Goal: Task Accomplishment & Management: Manage account settings

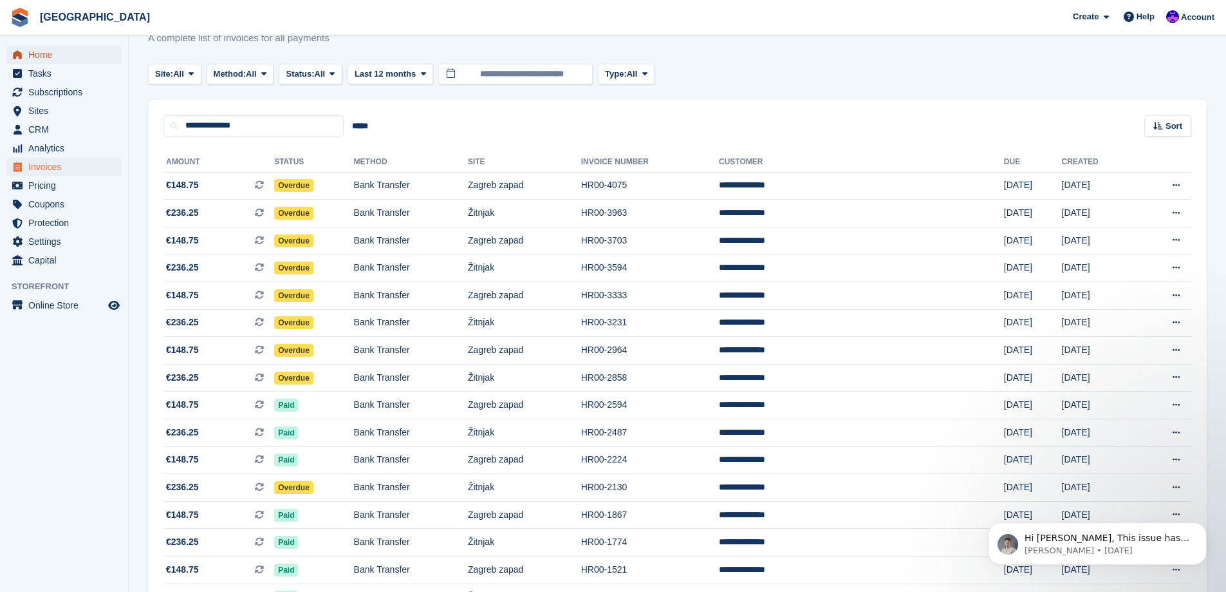
click at [71, 55] on span "Home" at bounding box center [66, 55] width 77 height 18
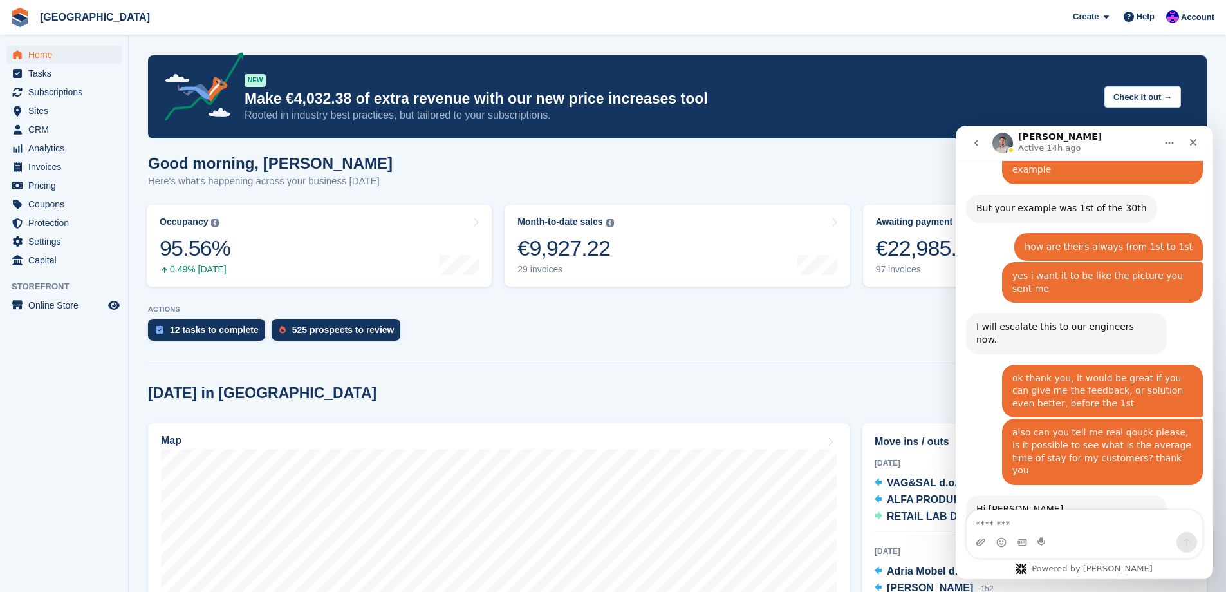
scroll to position [1347, 0]
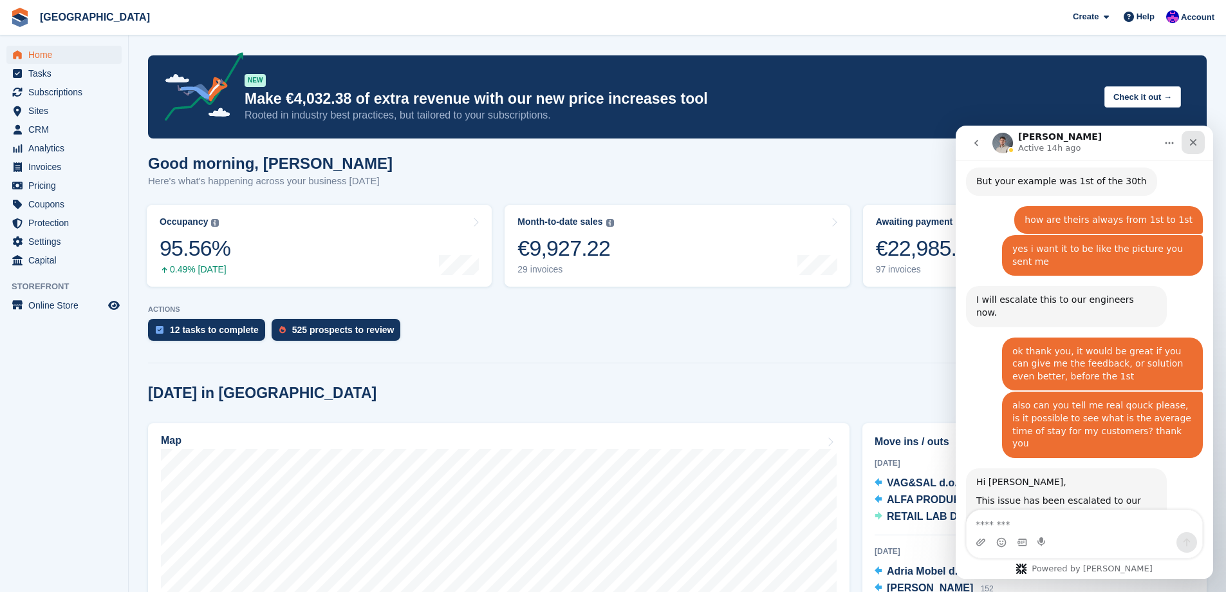
click at [1192, 139] on icon "Close" at bounding box center [1193, 142] width 10 height 10
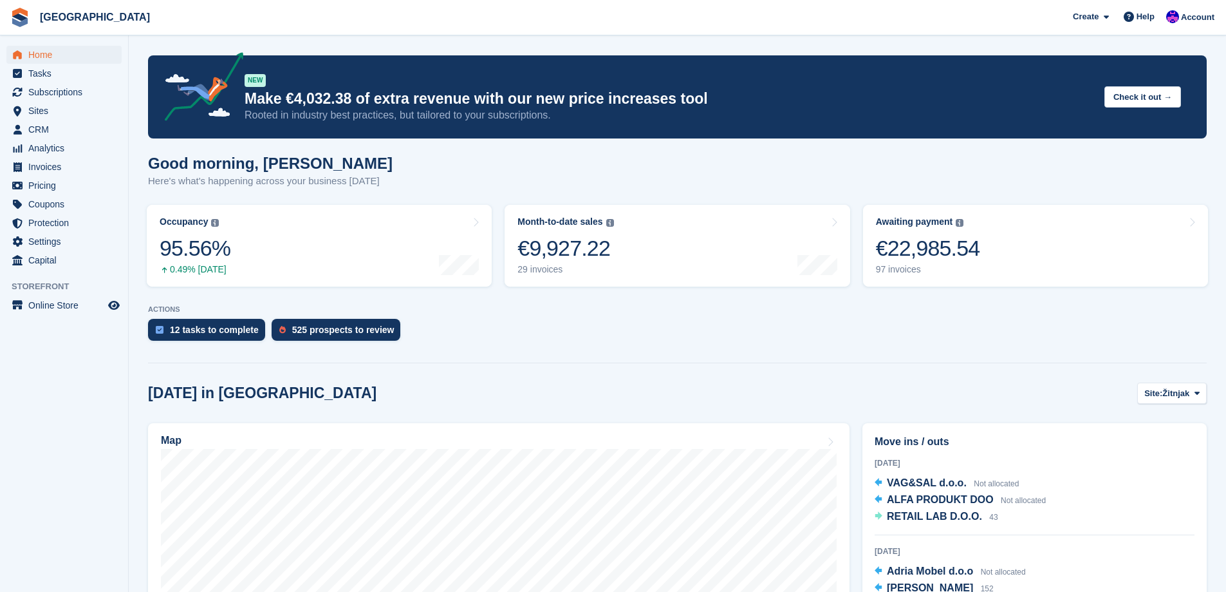
click at [686, 360] on div at bounding box center [677, 360] width 1059 height 6
click at [686, 252] on link "Month-to-date sales The sum of all finalised invoices generated this month to d…" at bounding box center [677, 246] width 345 height 82
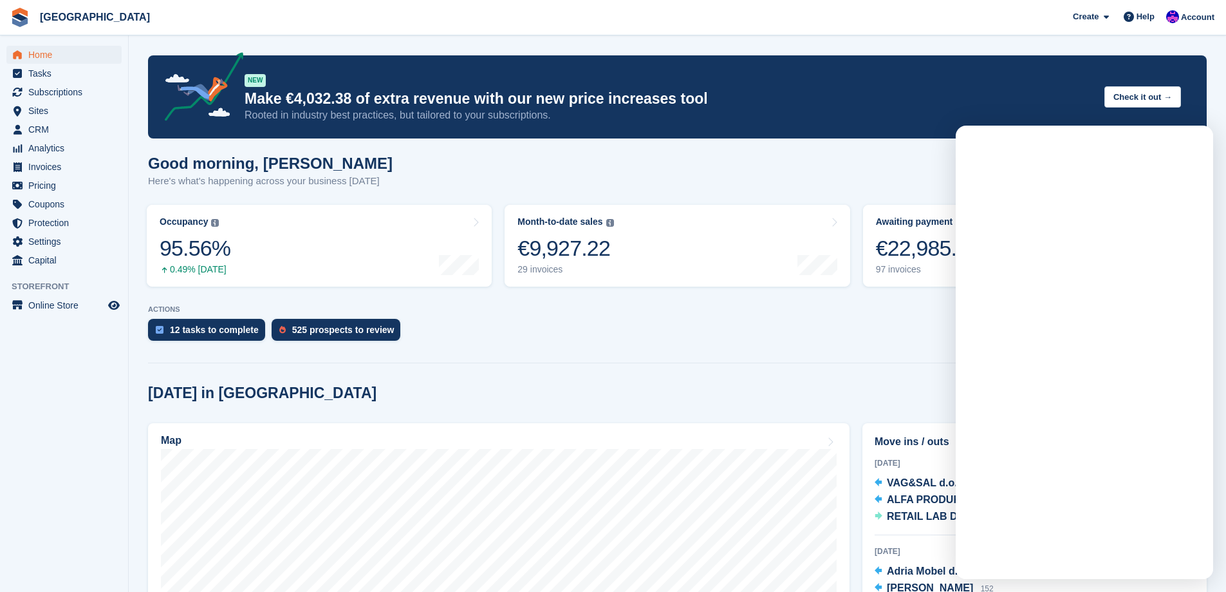
scroll to position [0, 0]
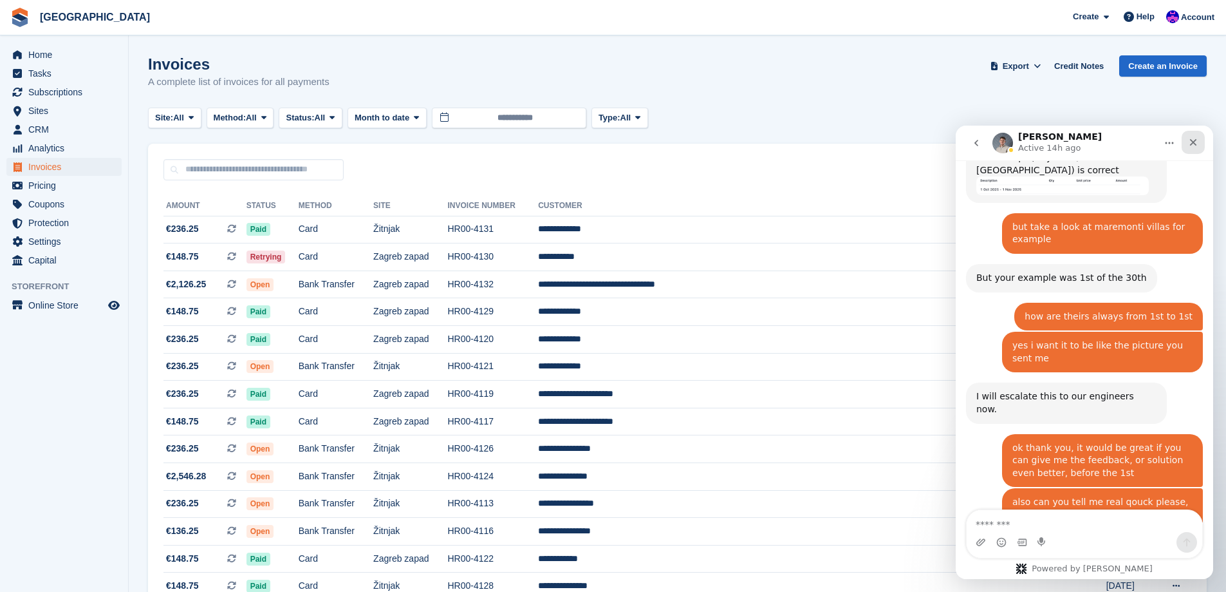
scroll to position [1340, 0]
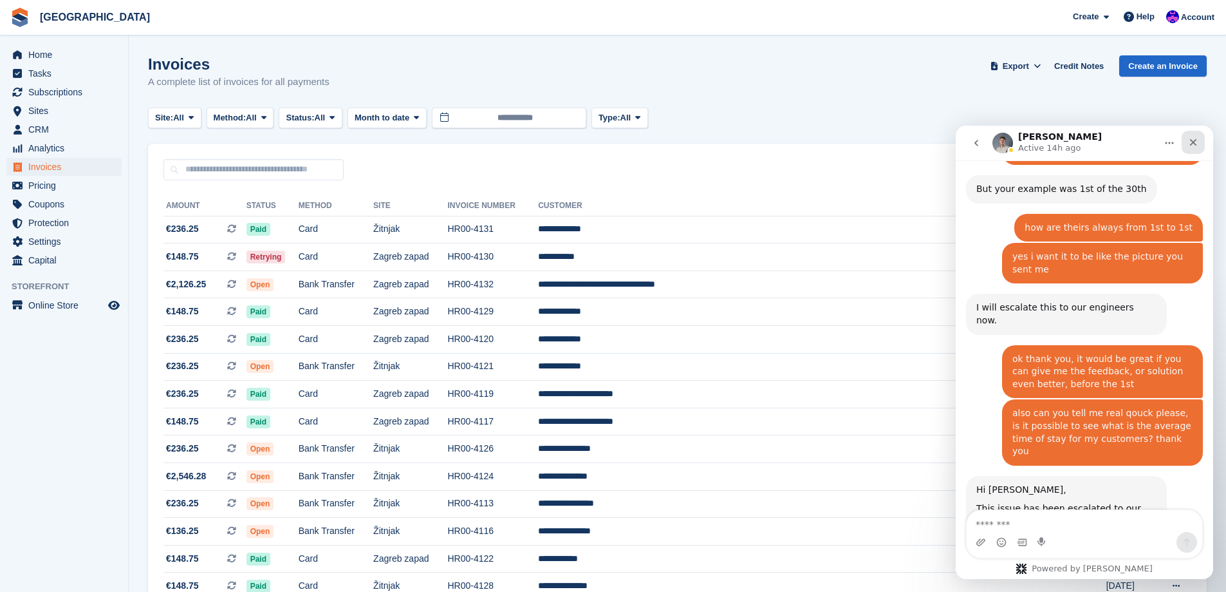
click at [1199, 142] on div "Close" at bounding box center [1193, 142] width 23 height 23
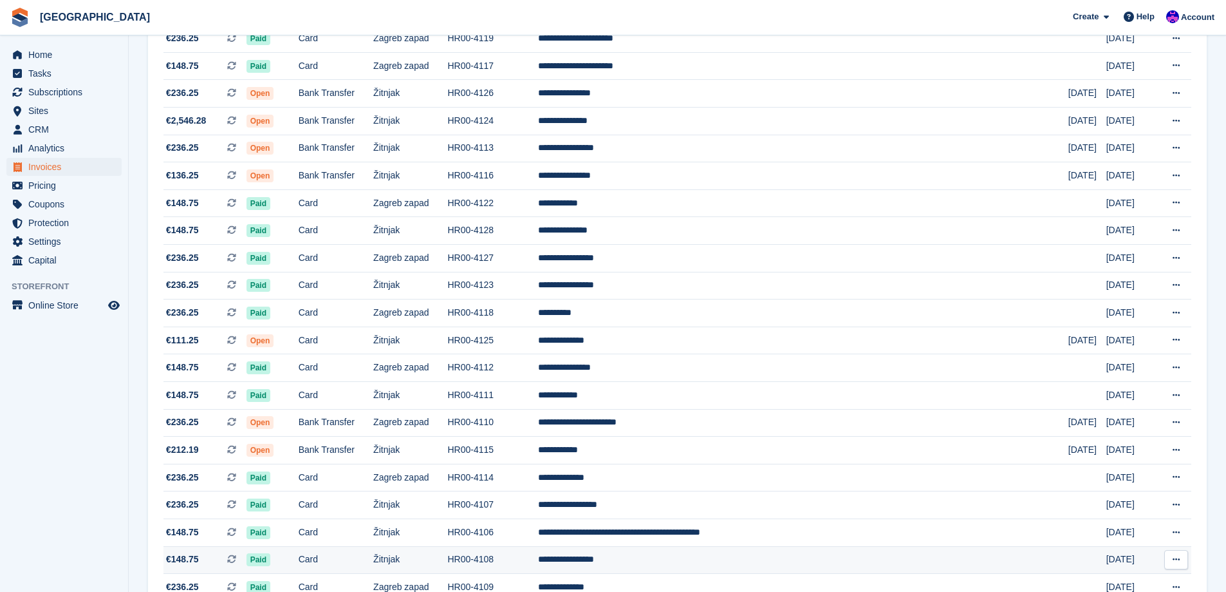
scroll to position [355, 0]
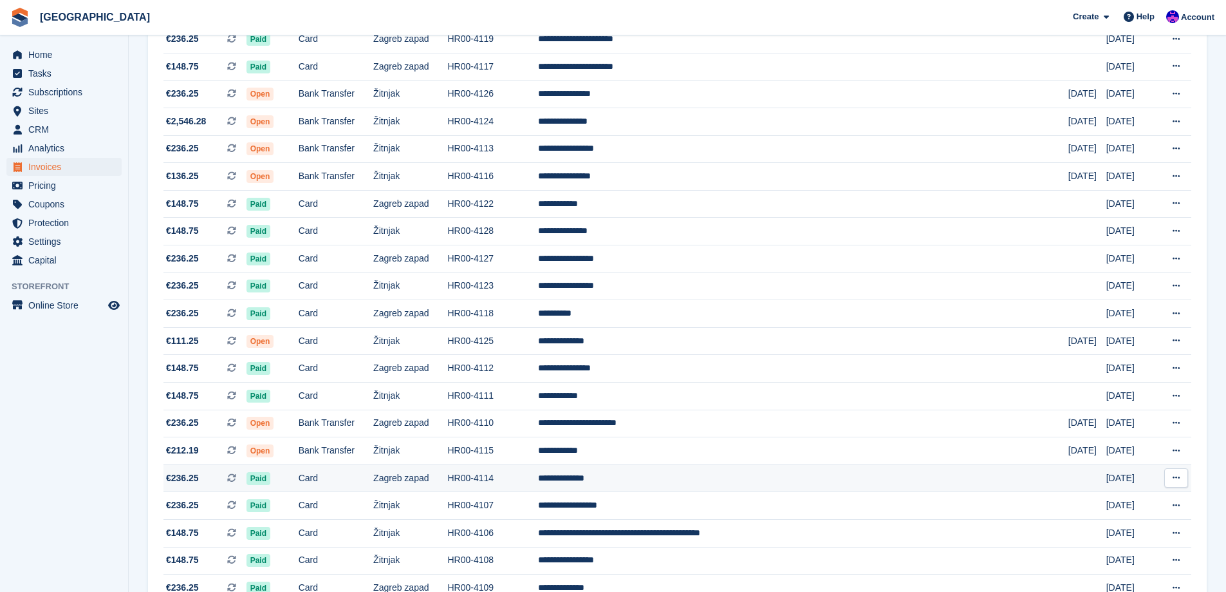
click at [673, 477] on td "**********" at bounding box center [803, 478] width 530 height 28
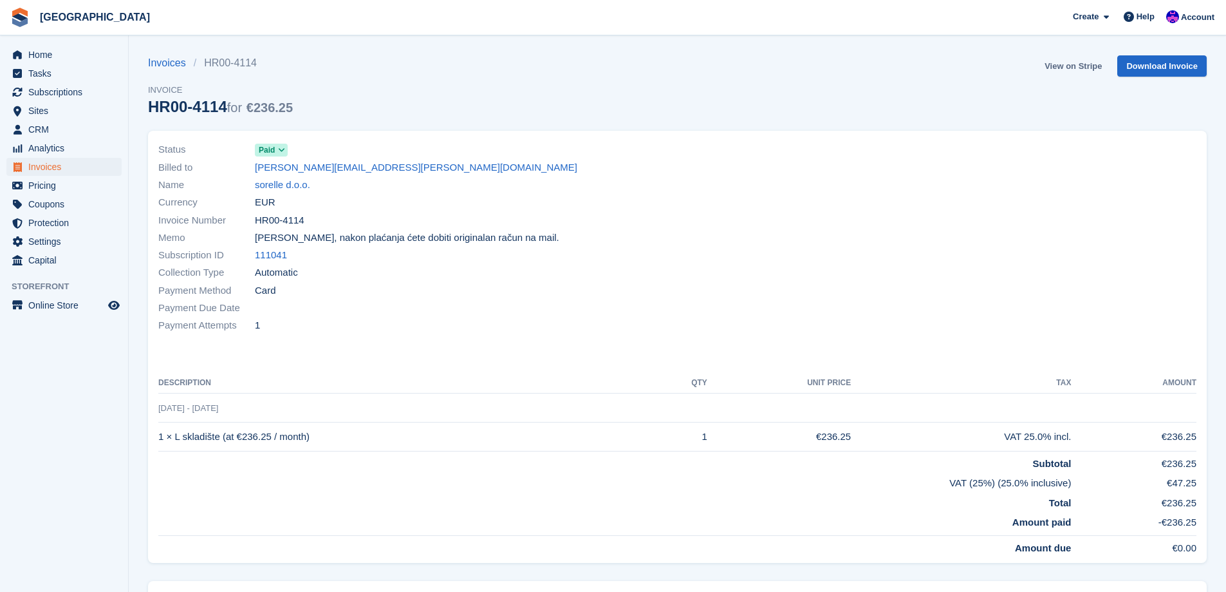
click at [1076, 63] on link "View on Stripe" at bounding box center [1074, 65] width 68 height 21
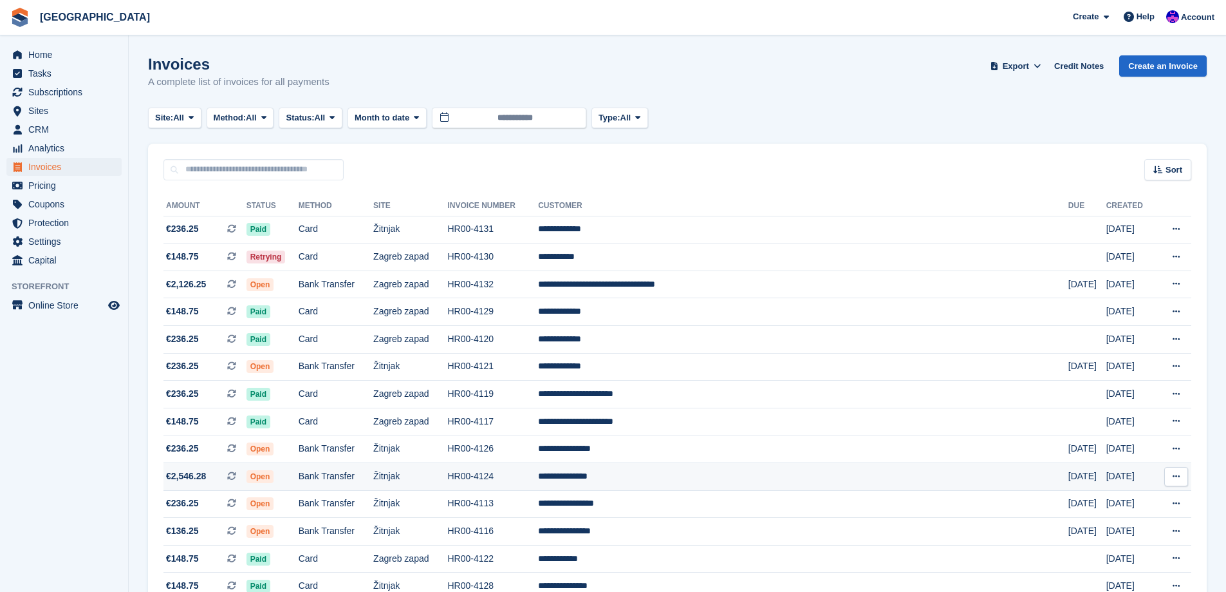
click at [539, 476] on td "HR00-4124" at bounding box center [493, 477] width 91 height 28
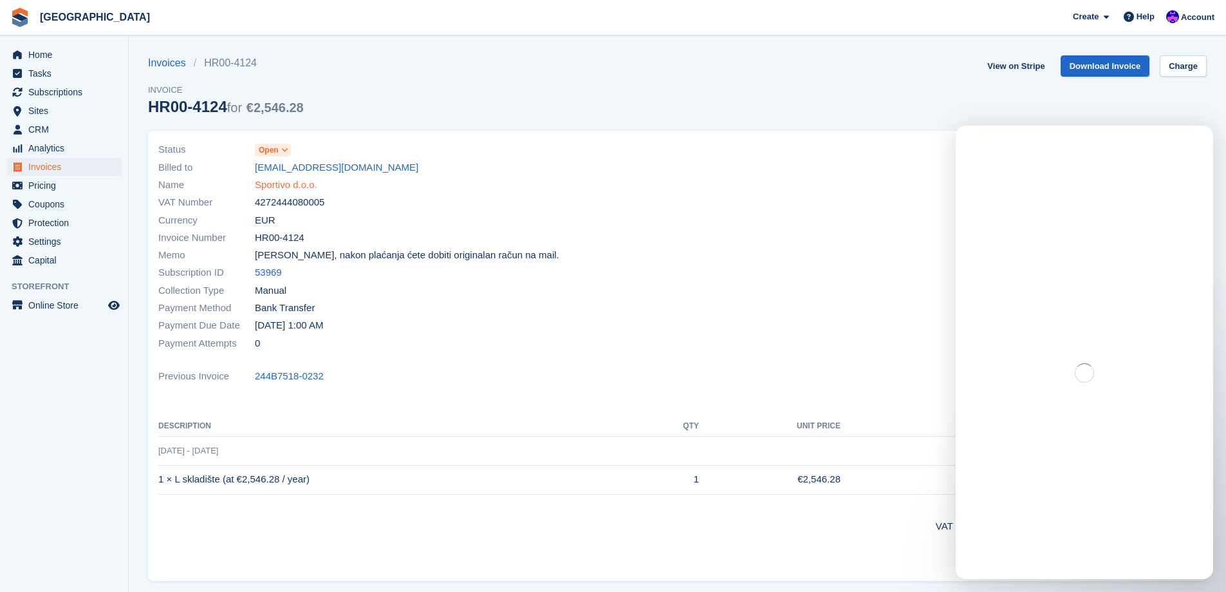
click at [303, 191] on link "Sportivo d.o.o." at bounding box center [286, 185] width 62 height 15
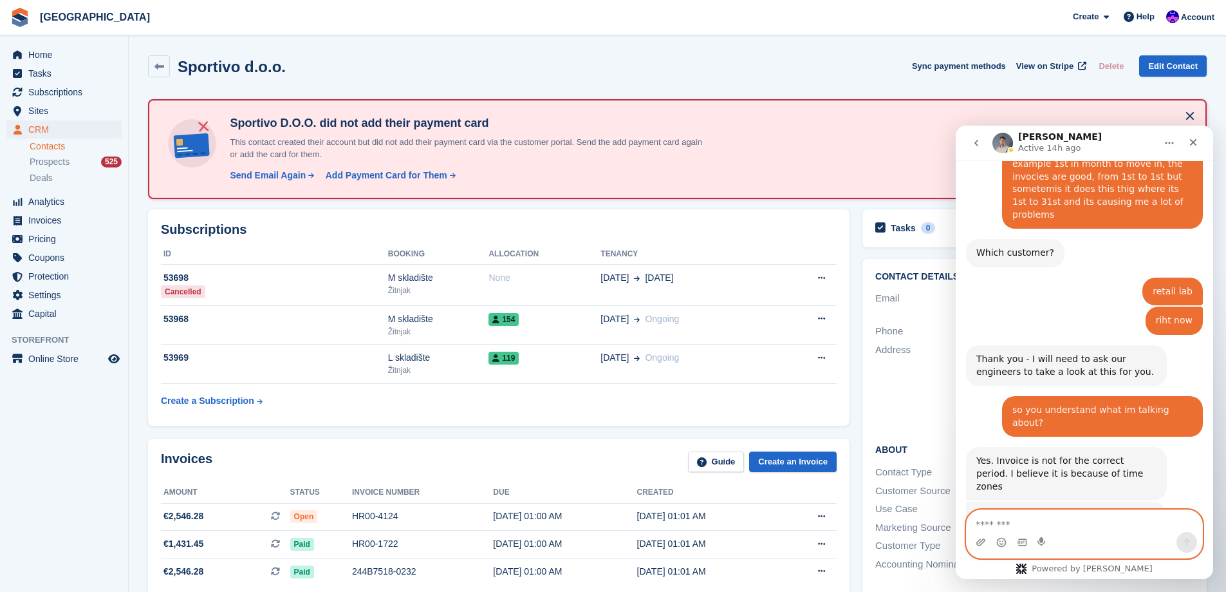
scroll to position [1347, 0]
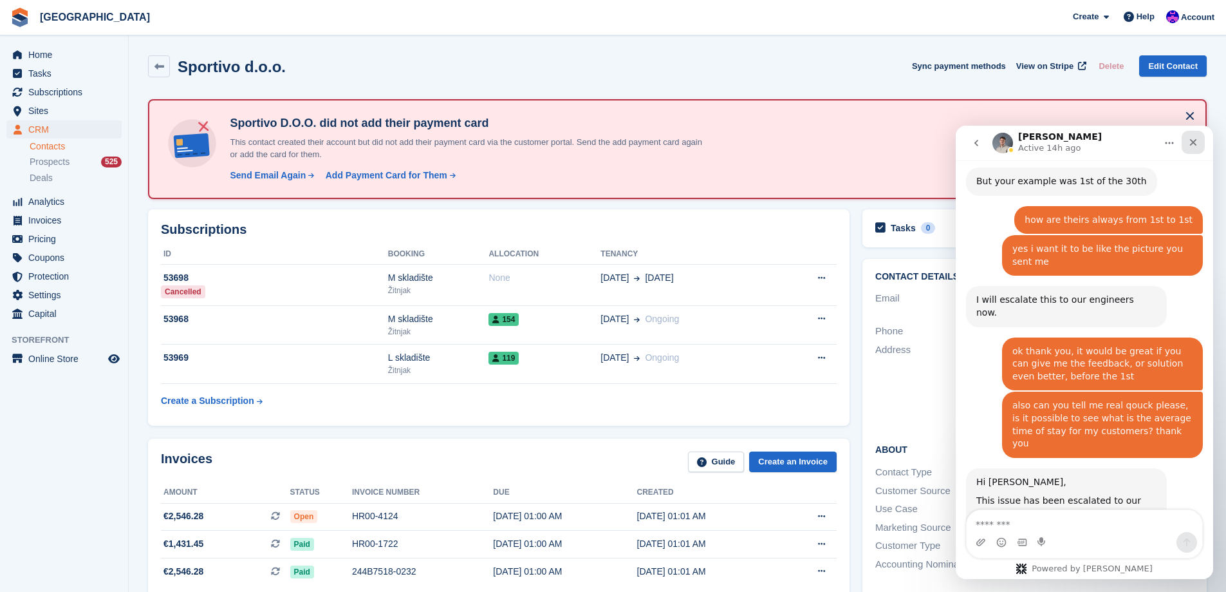
click at [1198, 146] on icon "Close" at bounding box center [1193, 142] width 10 height 10
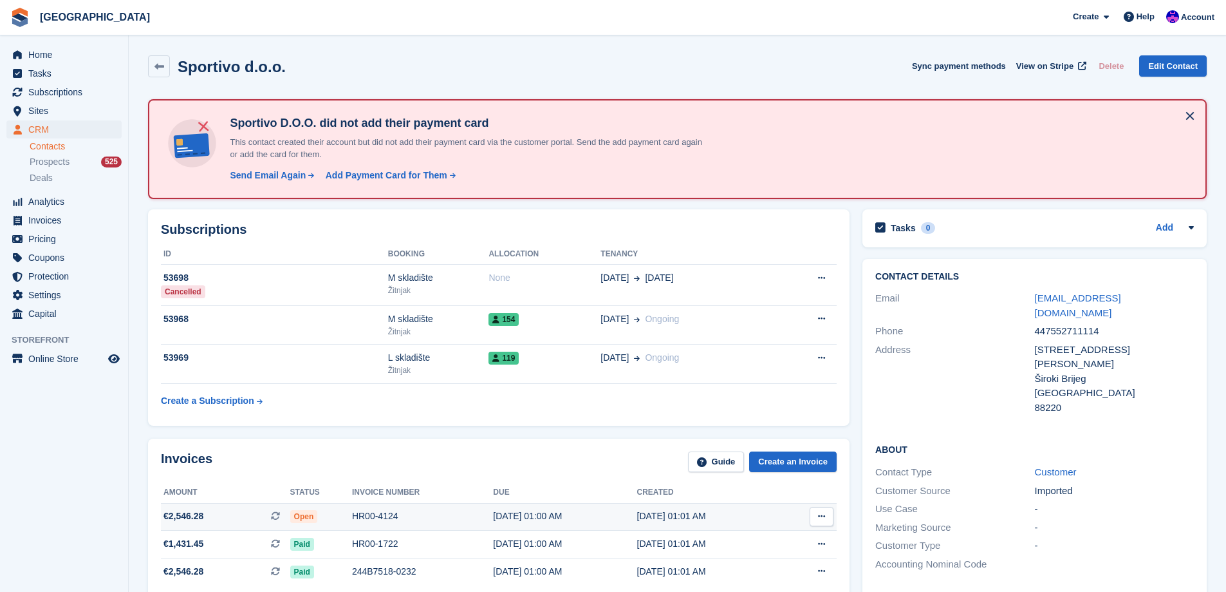
click at [356, 515] on div "HR00-4124" at bounding box center [422, 516] width 141 height 14
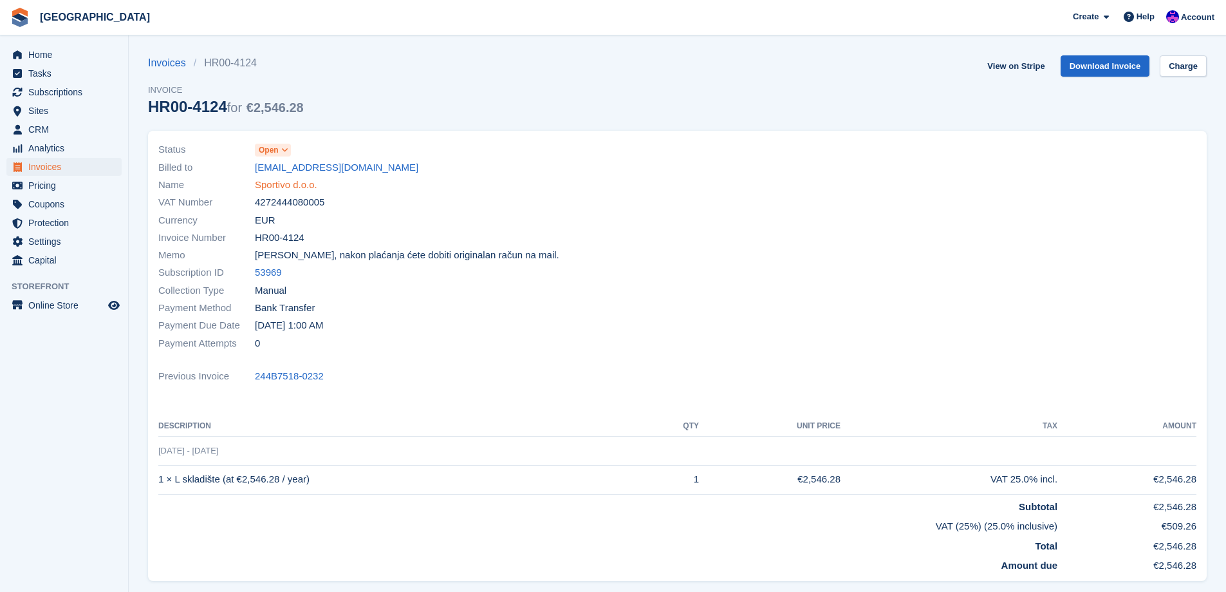
click at [312, 191] on link "Sportivo d.o.o." at bounding box center [286, 185] width 62 height 15
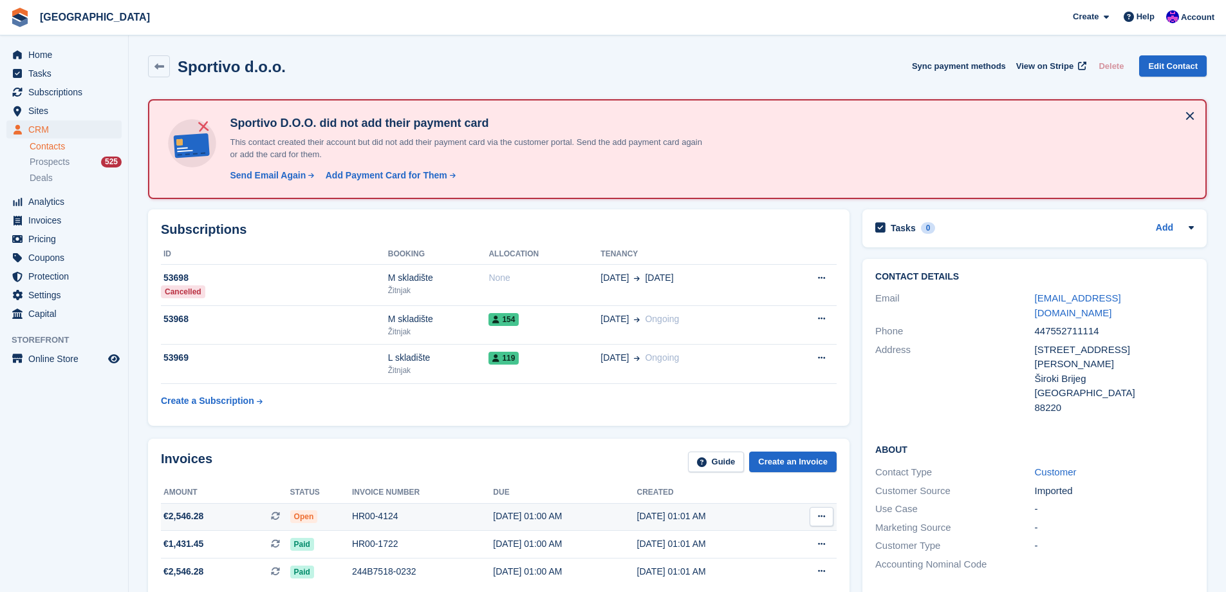
click at [420, 506] on td "HR00-4124" at bounding box center [422, 517] width 141 height 28
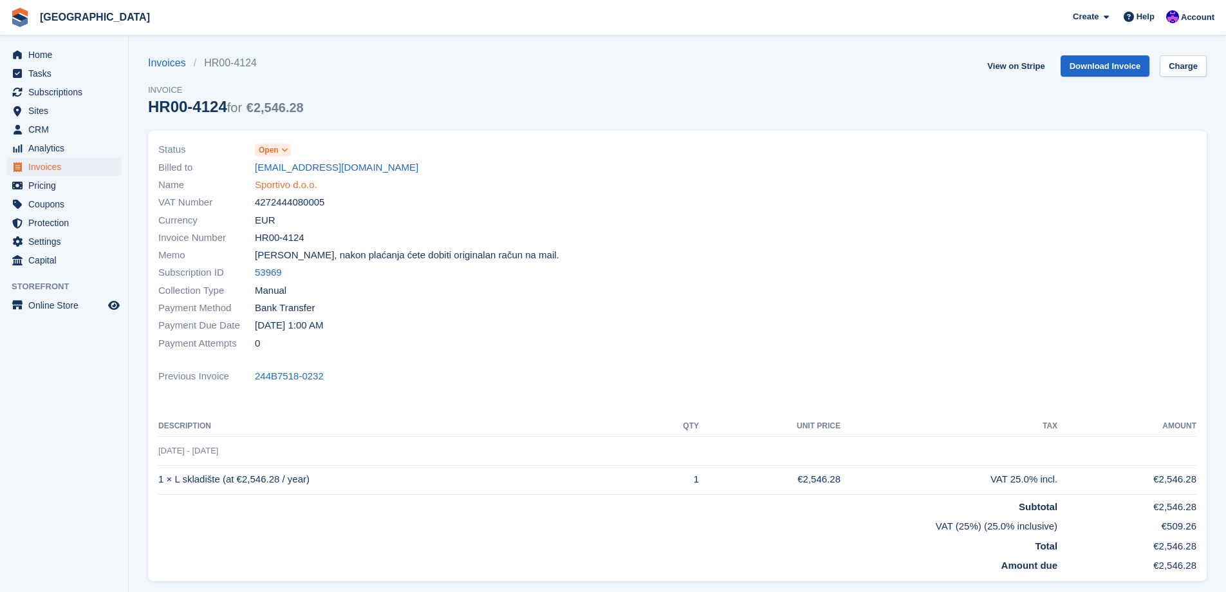
click at [298, 190] on link "Sportivo d.o.o." at bounding box center [286, 185] width 62 height 15
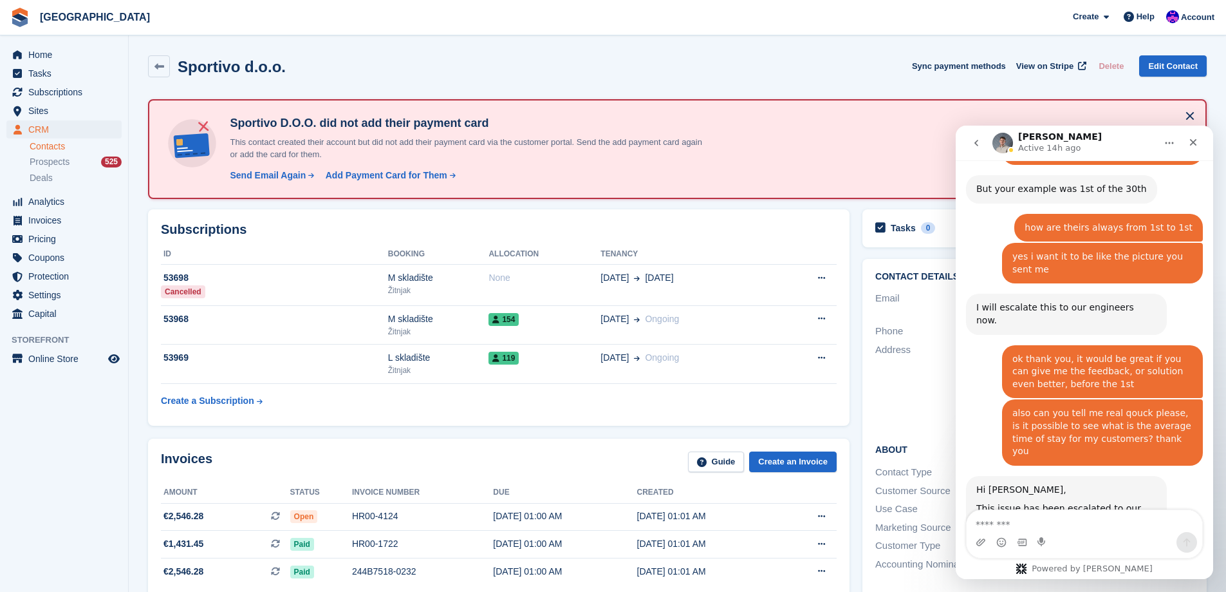
scroll to position [1347, 0]
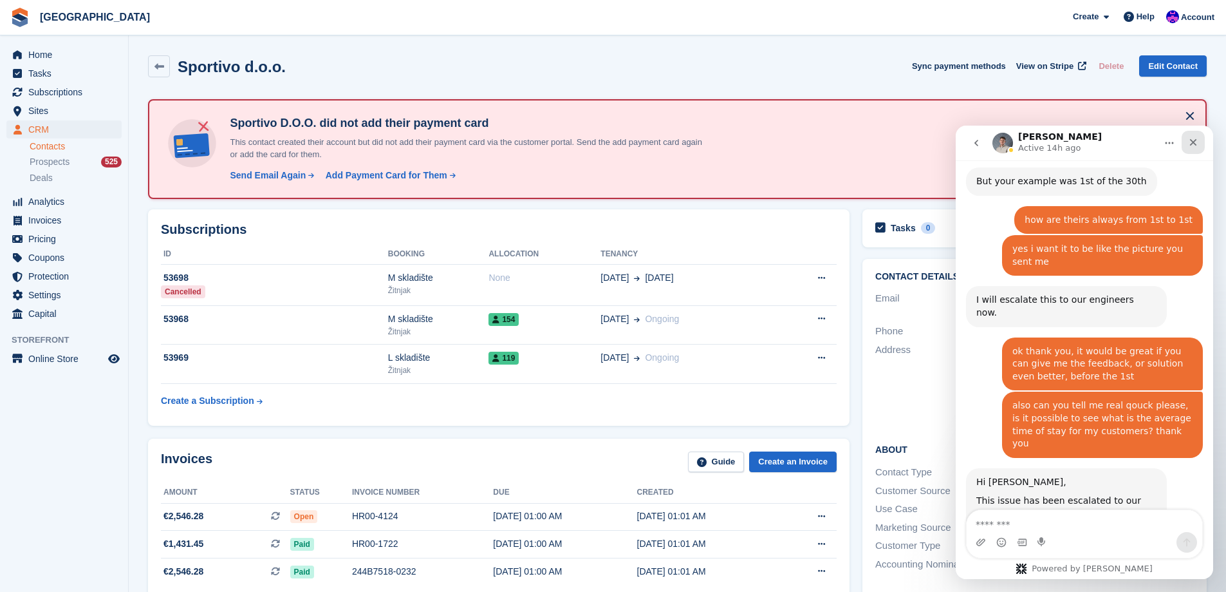
click at [1195, 137] on icon "Close" at bounding box center [1193, 142] width 10 height 10
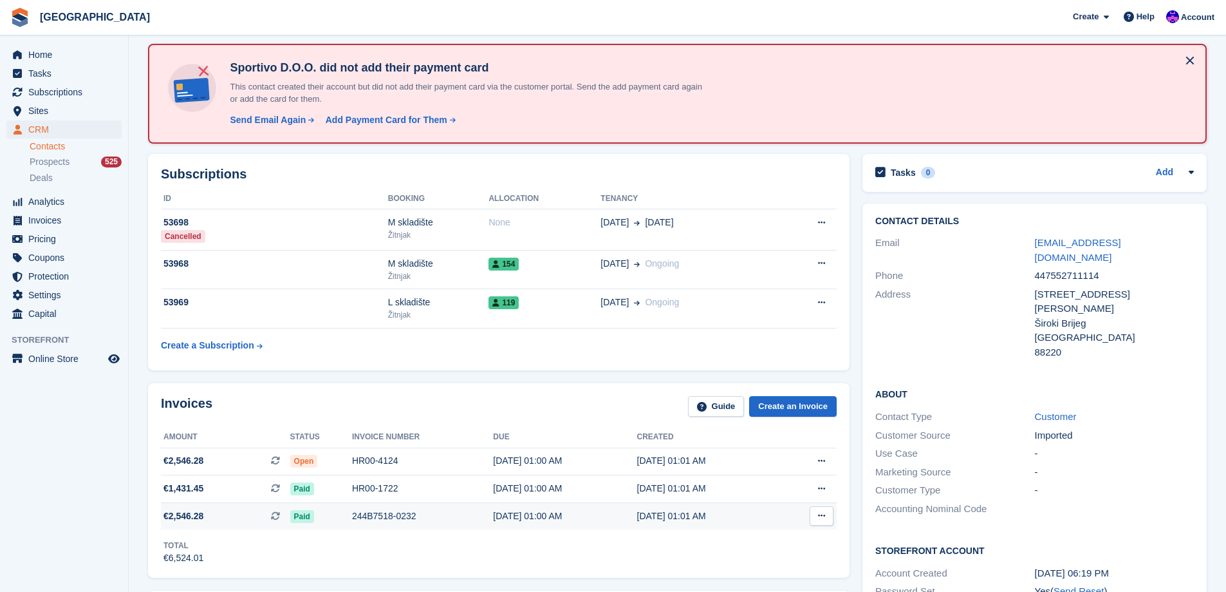
scroll to position [129, 0]
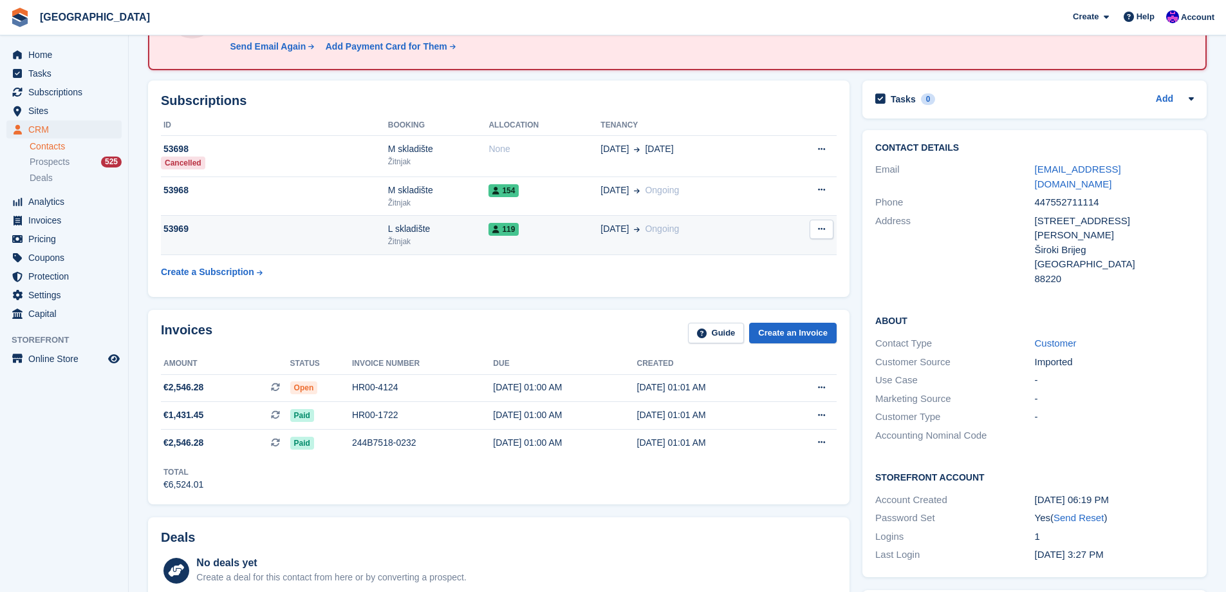
click at [450, 243] on div "Žitnjak" at bounding box center [438, 242] width 101 height 12
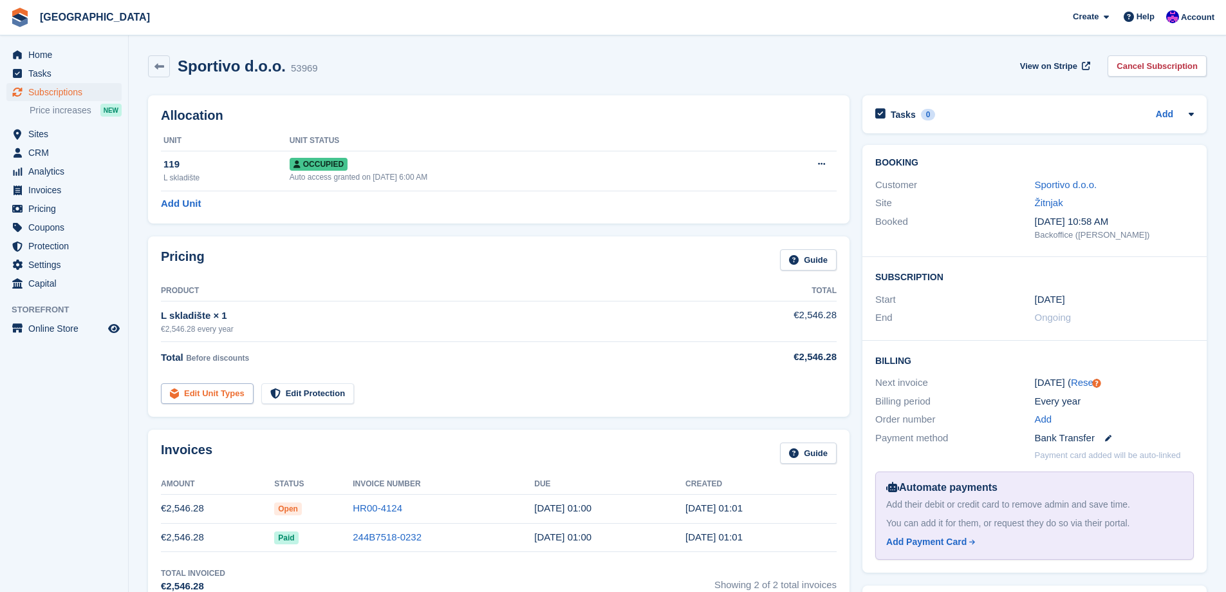
click at [201, 398] on link "Edit Unit Types" at bounding box center [207, 393] width 93 height 21
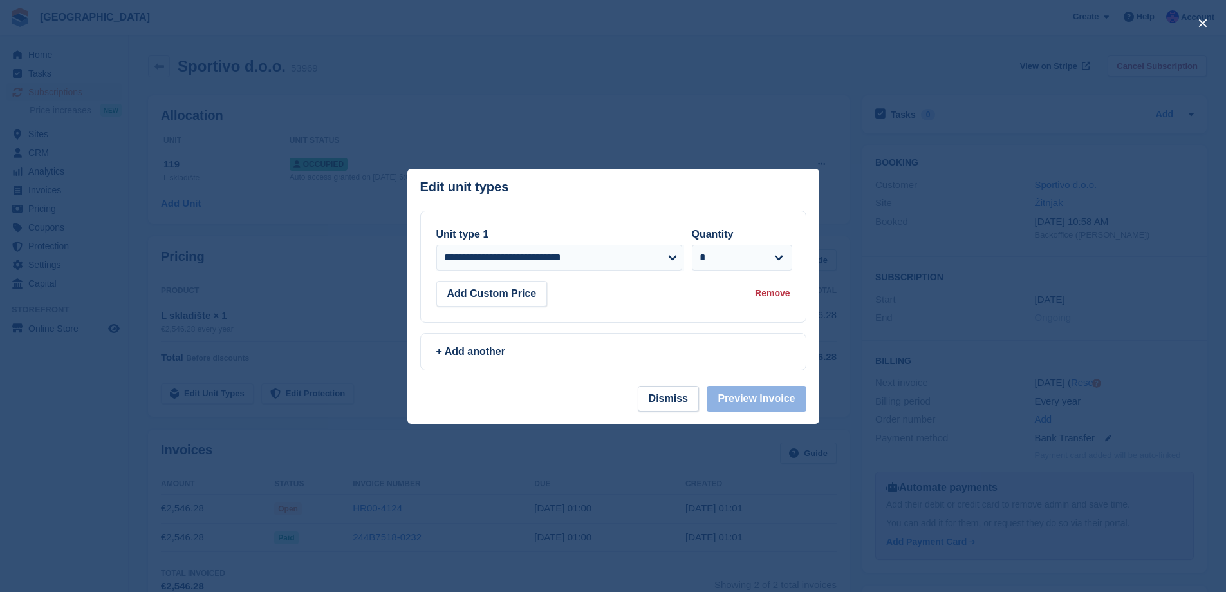
click at [594, 276] on div "**********" at bounding box center [613, 251] width 354 height 49
click at [605, 265] on select "**********" at bounding box center [559, 258] width 246 height 26
select select "*****"
click at [436, 245] on select "**********" at bounding box center [559, 258] width 246 height 26
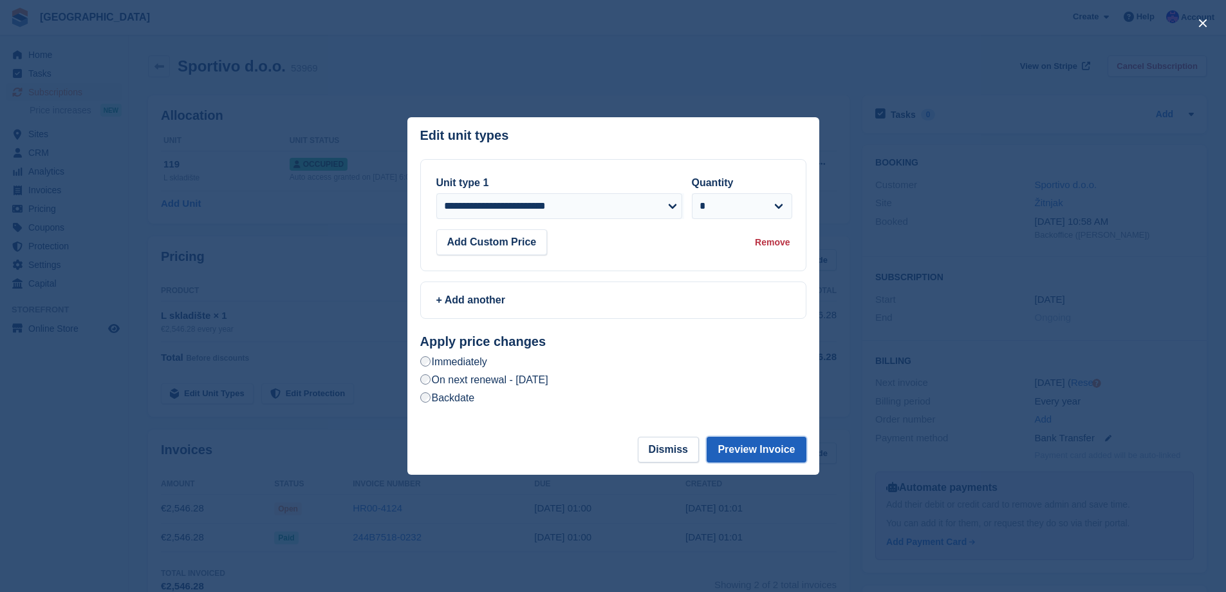
click at [745, 449] on button "Preview Invoice" at bounding box center [756, 449] width 99 height 26
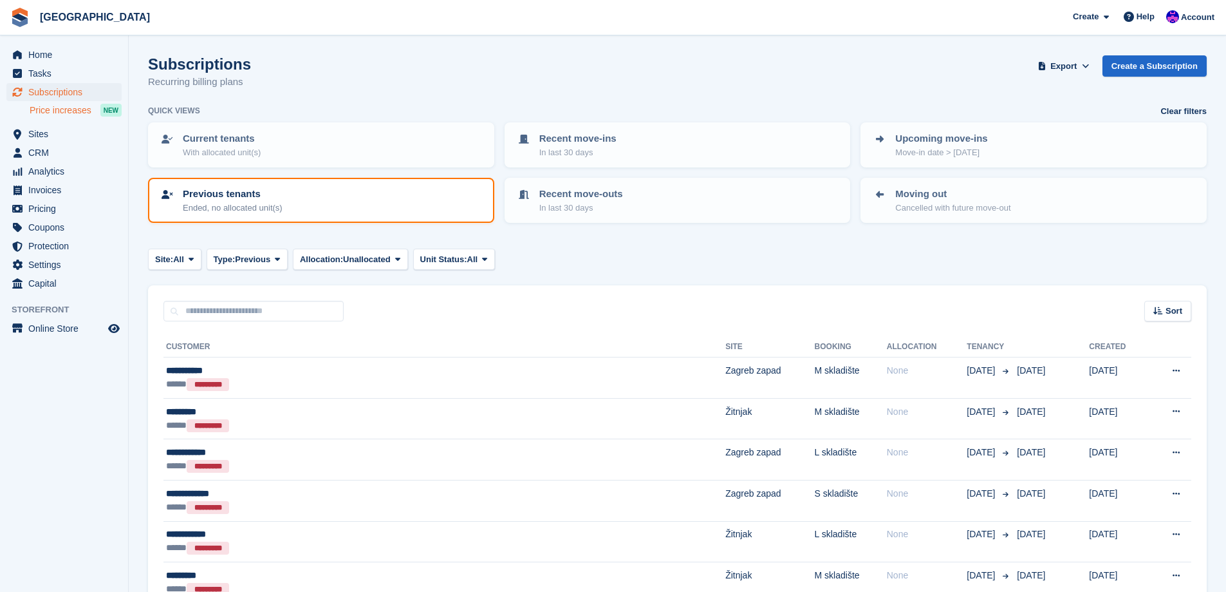
scroll to position [1587, 0]
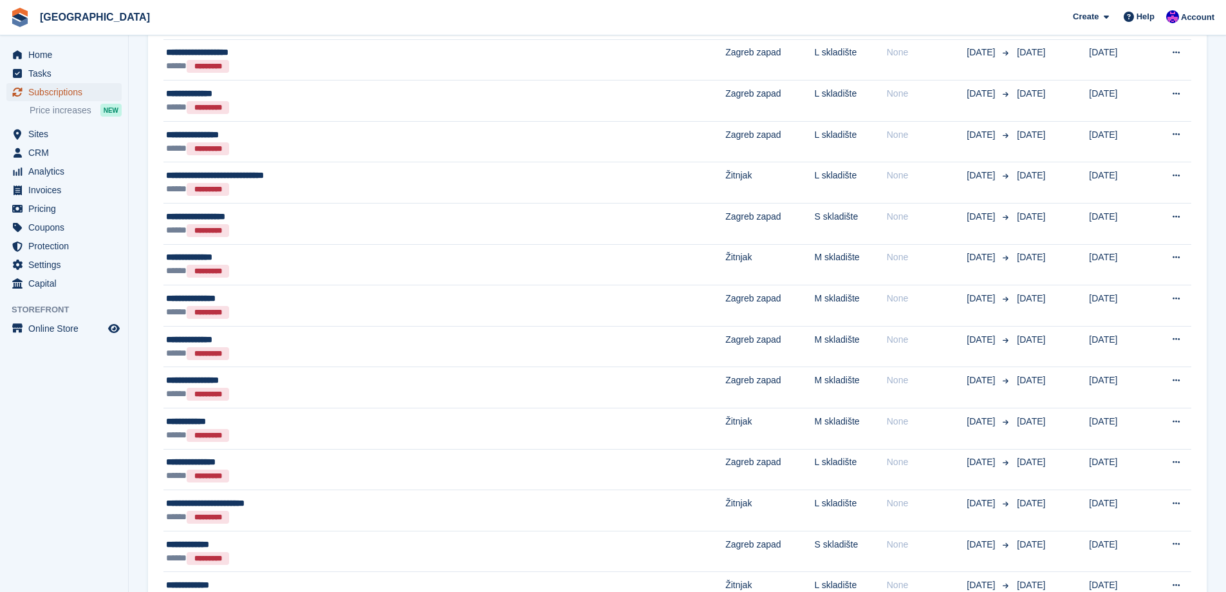
click at [46, 96] on span "Subscriptions" at bounding box center [66, 92] width 77 height 18
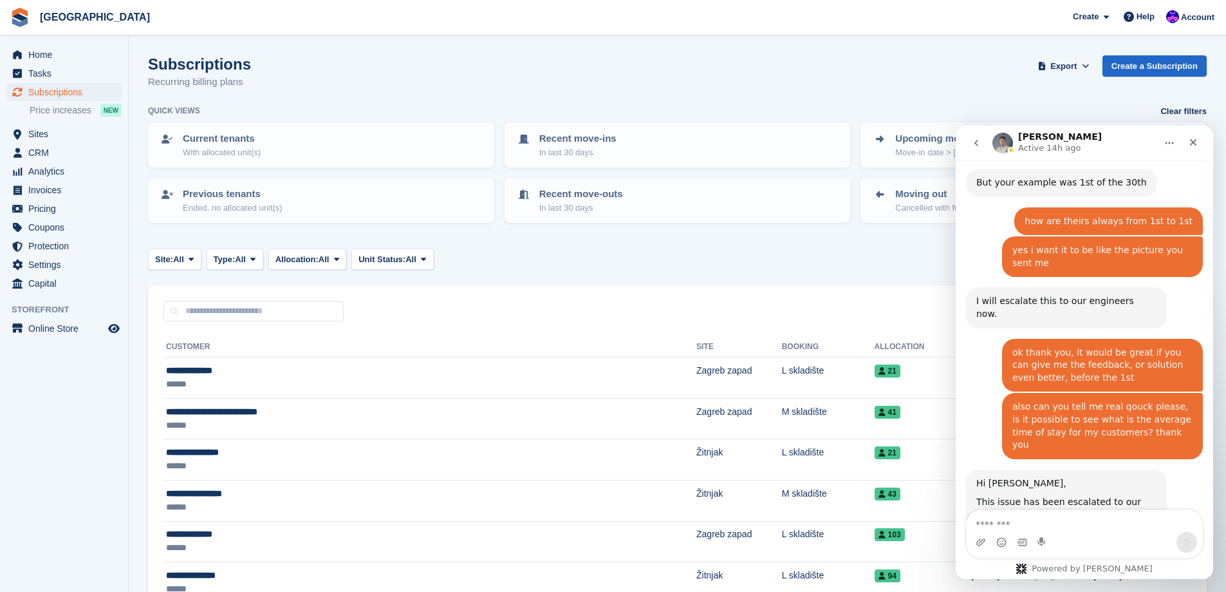
scroll to position [1347, 0]
click at [1197, 142] on icon "Close" at bounding box center [1193, 142] width 10 height 10
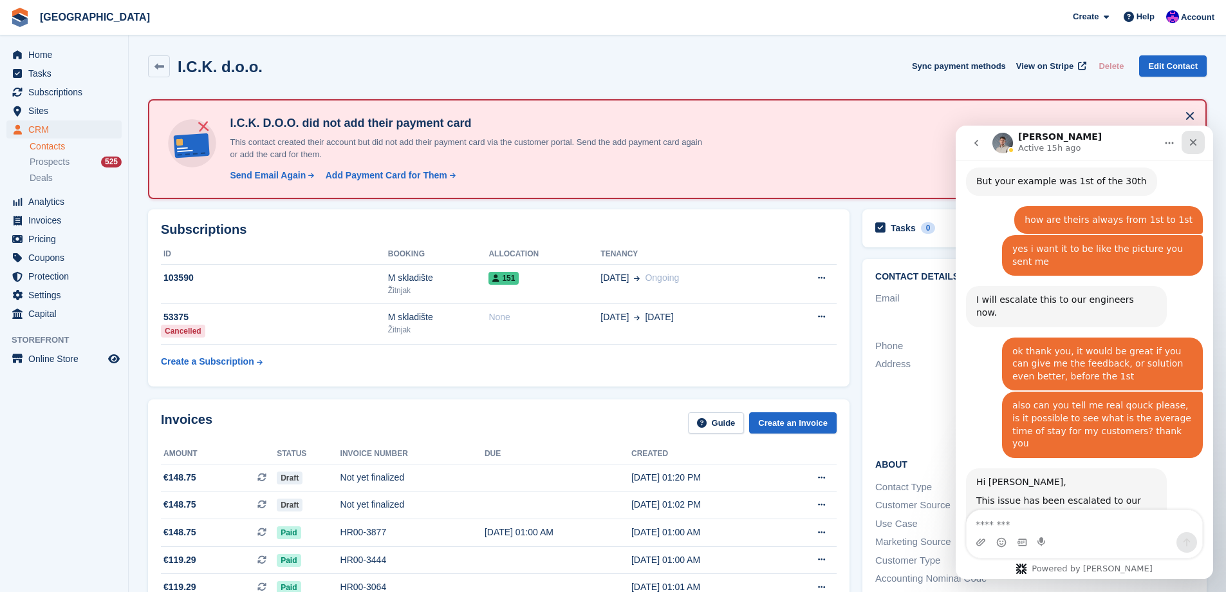
click at [1192, 143] on icon "Close" at bounding box center [1193, 142] width 10 height 10
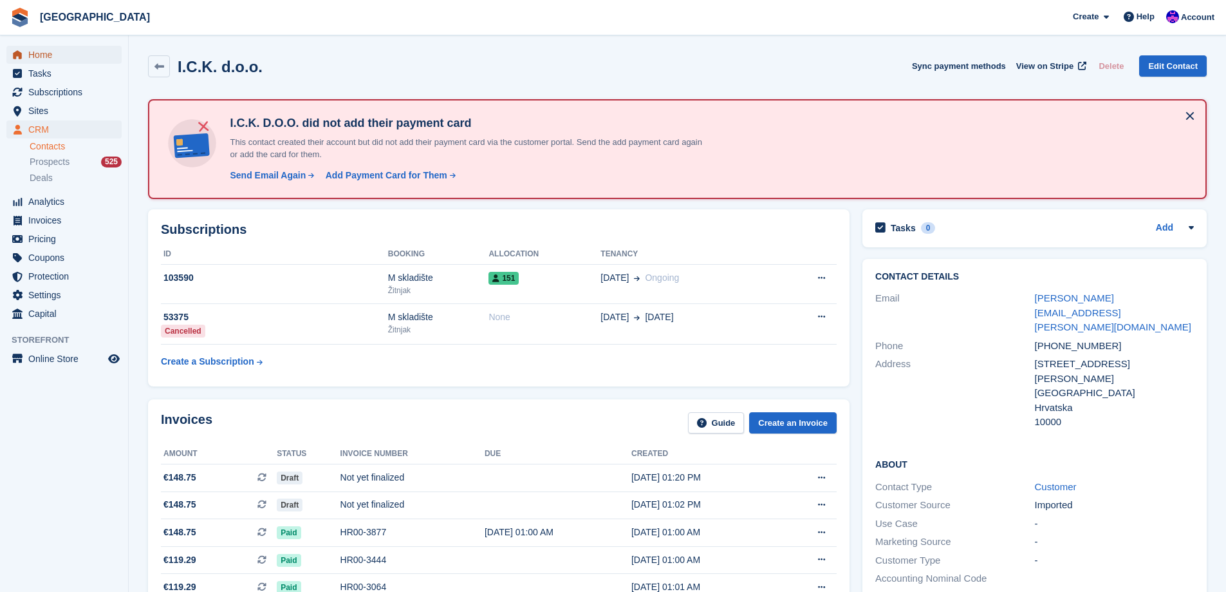
click at [57, 62] on span "Home" at bounding box center [66, 55] width 77 height 18
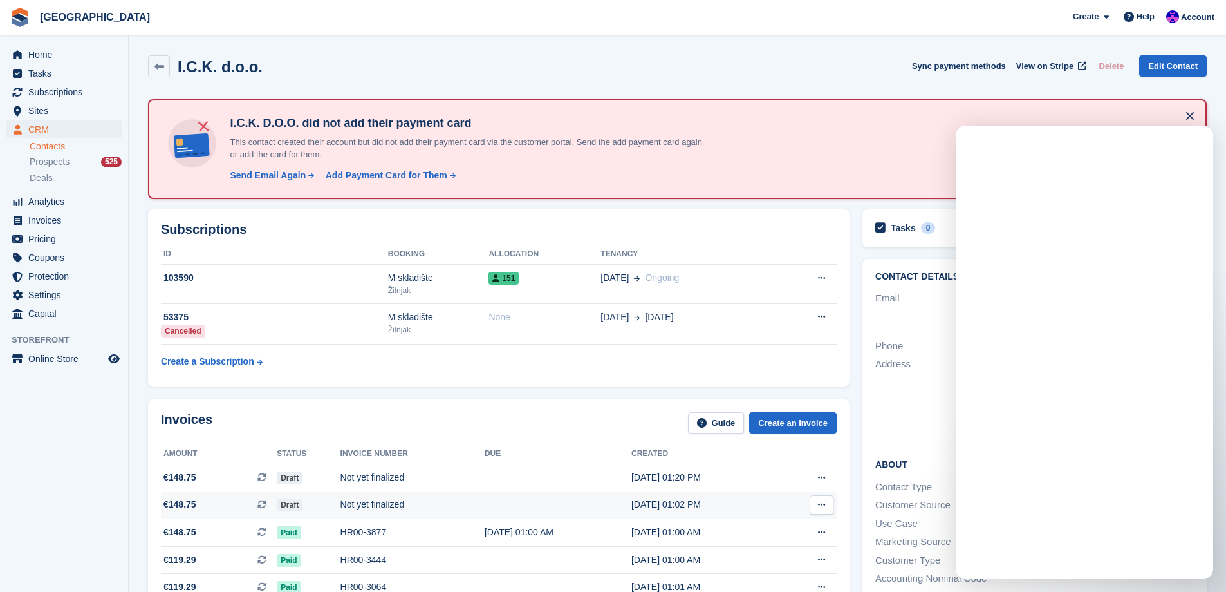
click at [828, 505] on button at bounding box center [822, 504] width 24 height 19
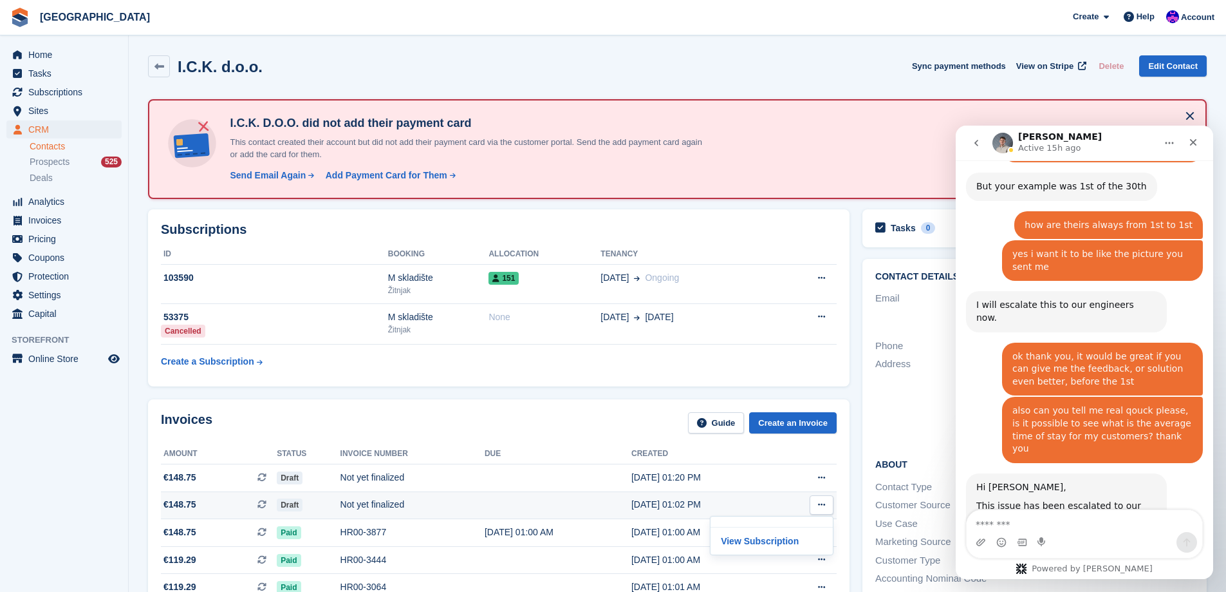
scroll to position [1347, 0]
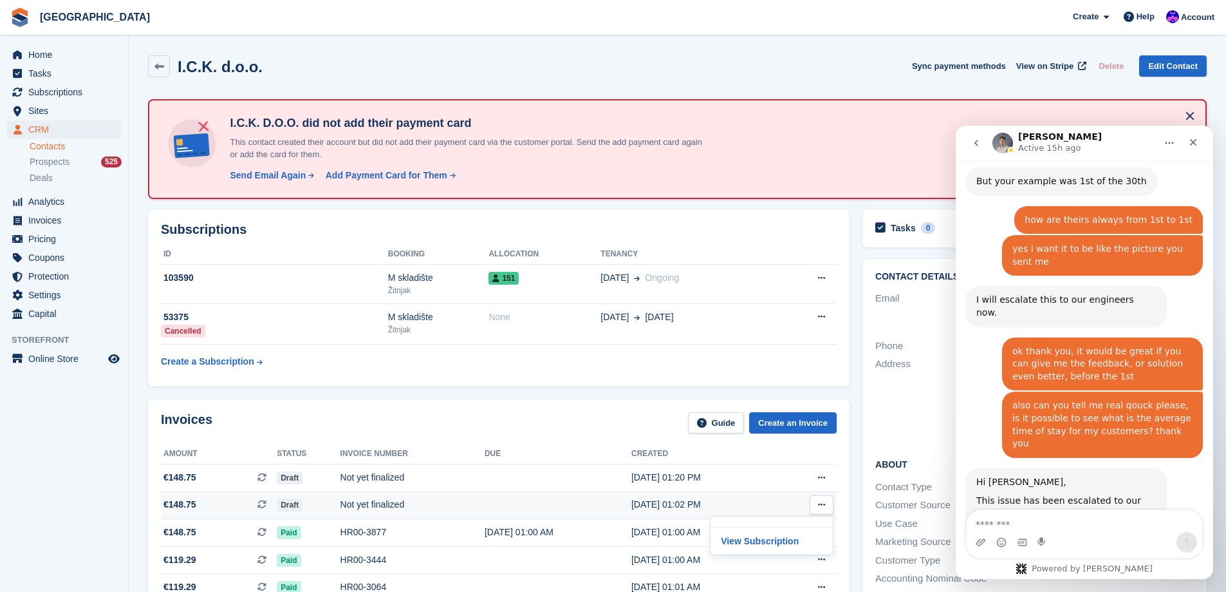
click at [351, 501] on div "Not yet finalized" at bounding box center [413, 505] width 144 height 14
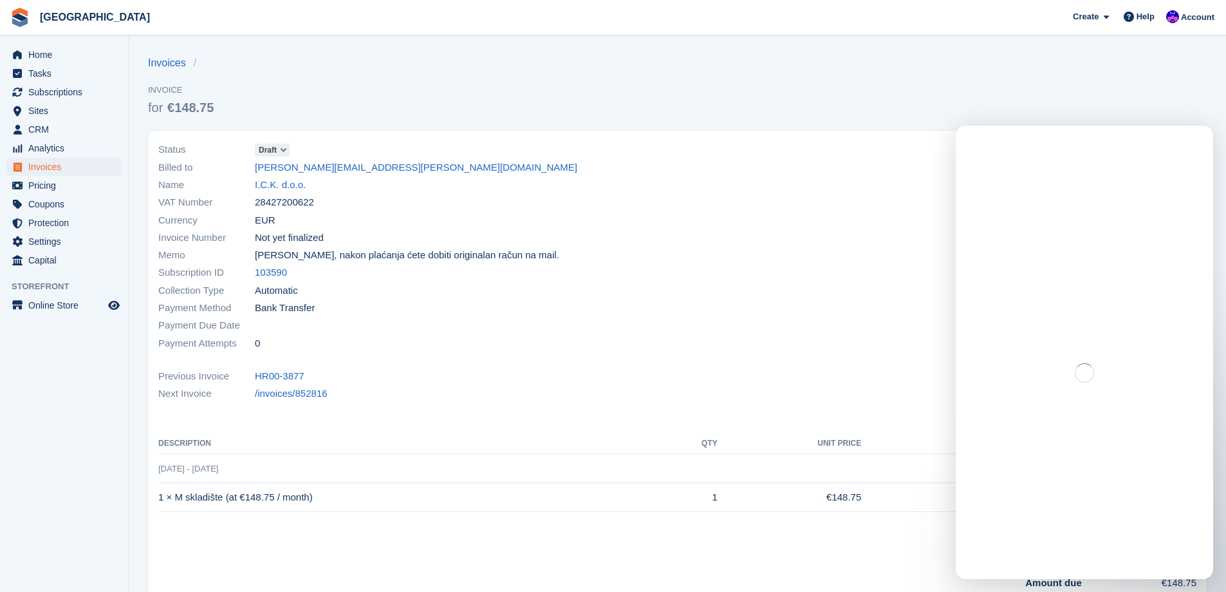
click at [283, 146] on icon at bounding box center [283, 150] width 7 height 8
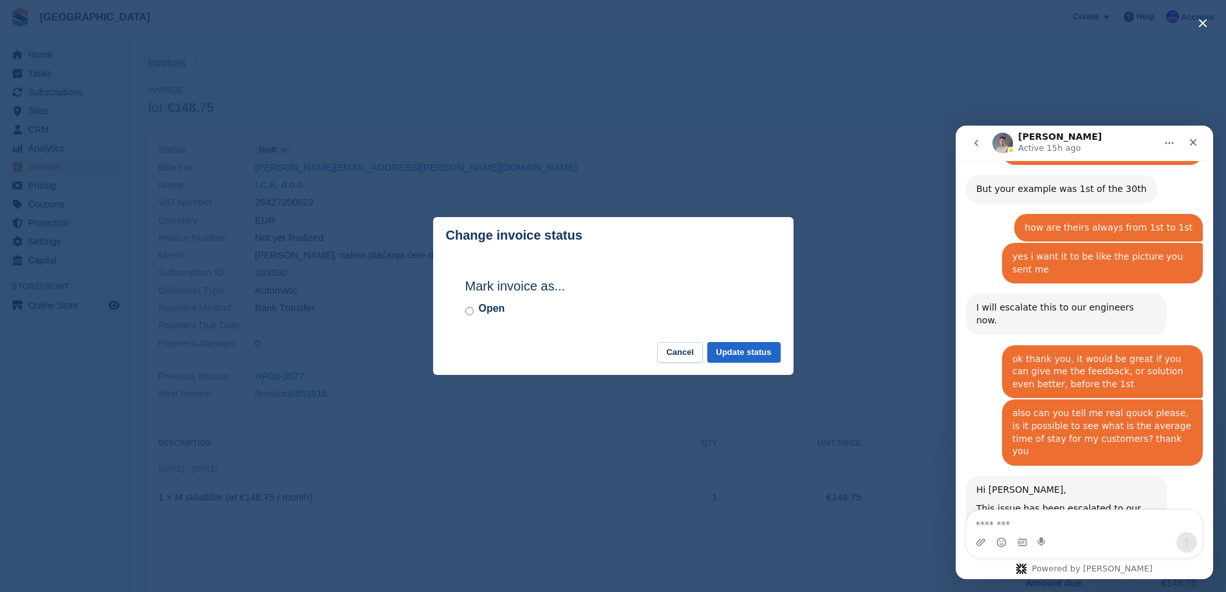
scroll to position [1347, 0]
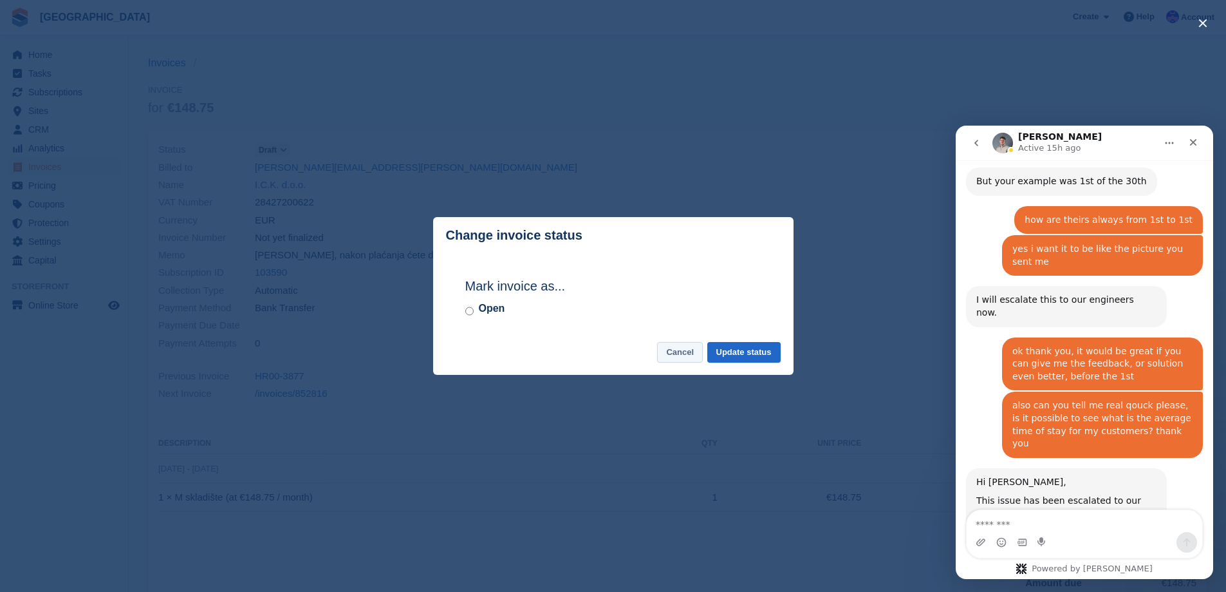
click at [682, 351] on button "Cancel" at bounding box center [680, 352] width 46 height 21
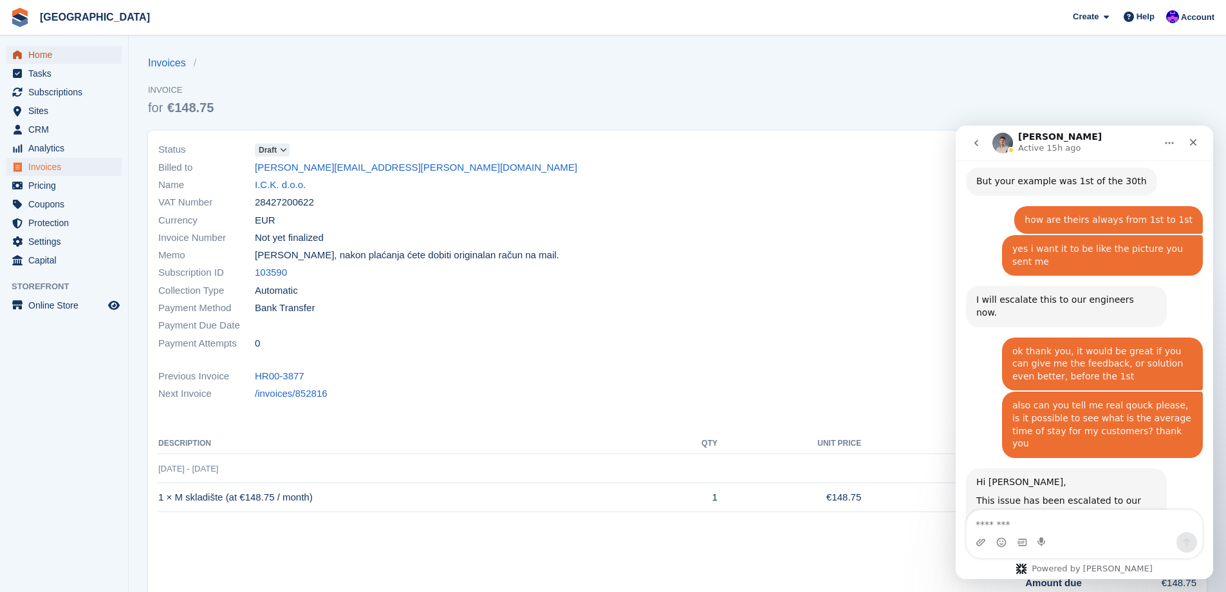
click at [29, 54] on span "Home" at bounding box center [66, 55] width 77 height 18
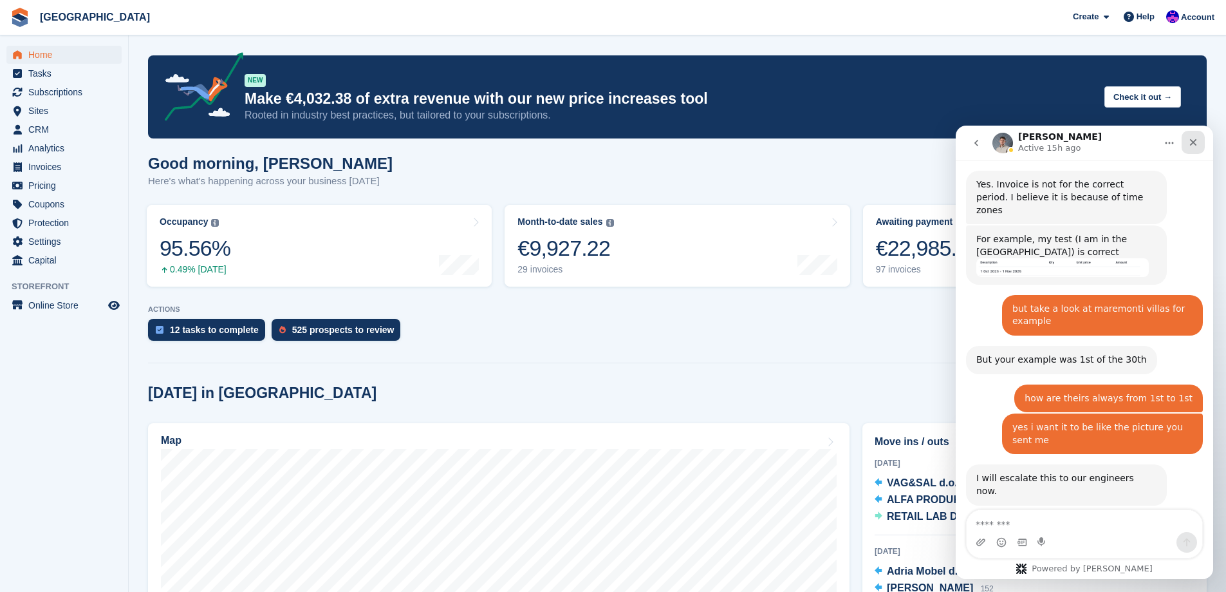
scroll to position [1342, 0]
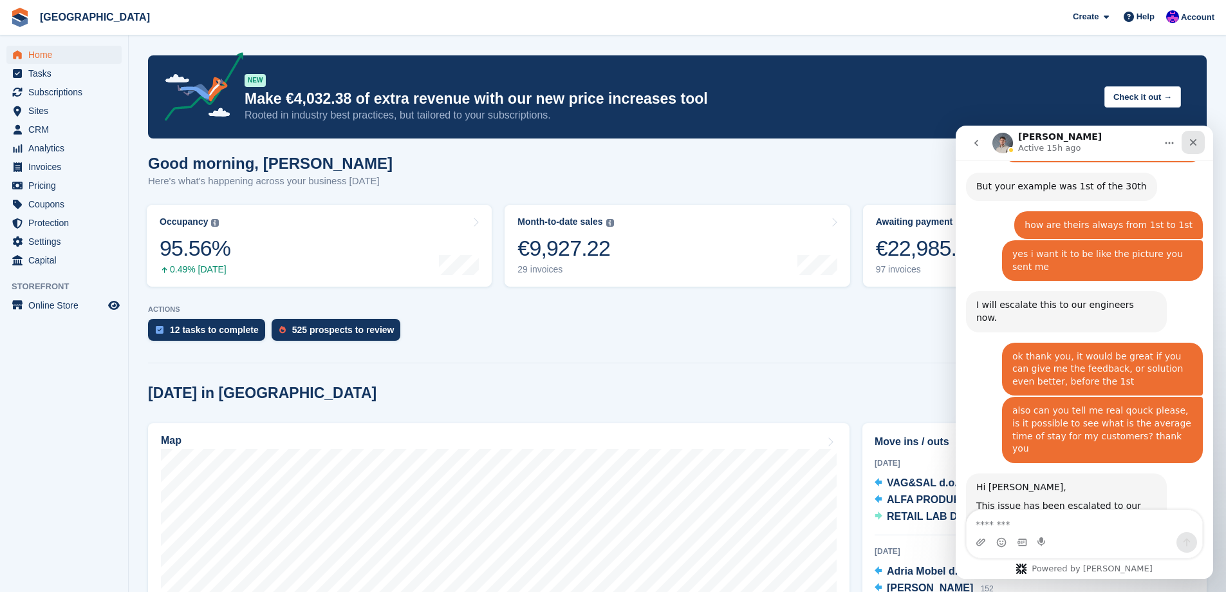
click at [1197, 135] on div "Close" at bounding box center [1193, 142] width 23 height 23
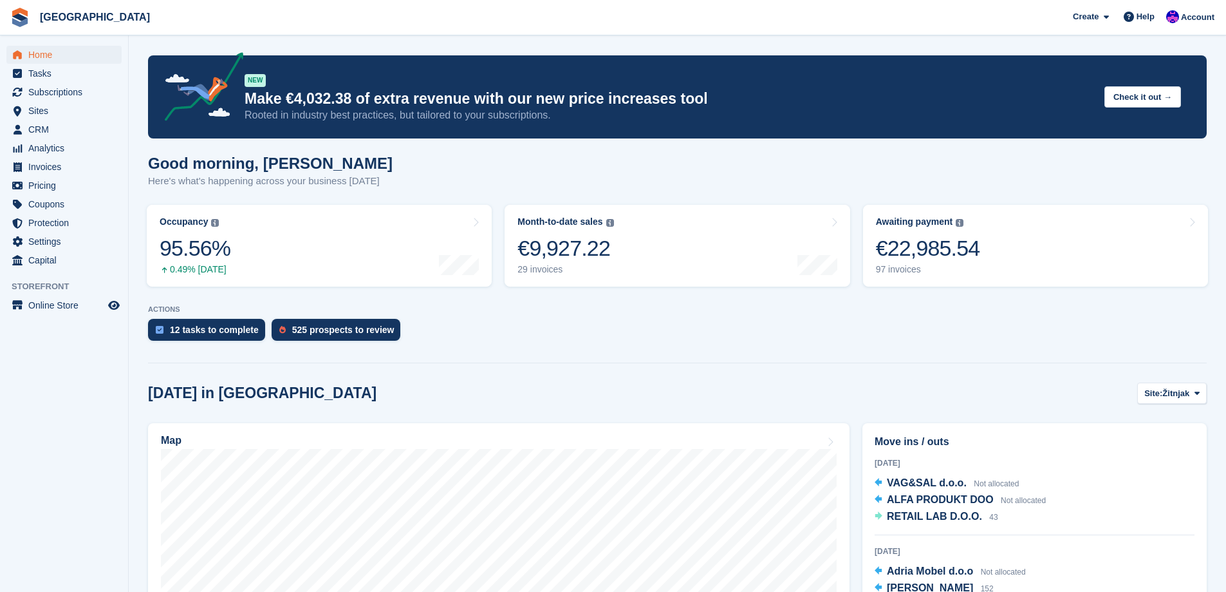
scroll to position [1347, 0]
click at [794, 351] on section "NEW Make €4,032.38 of extra revenue with our new price increases tool Rooted in…" at bounding box center [678, 513] width 1098 height 1026
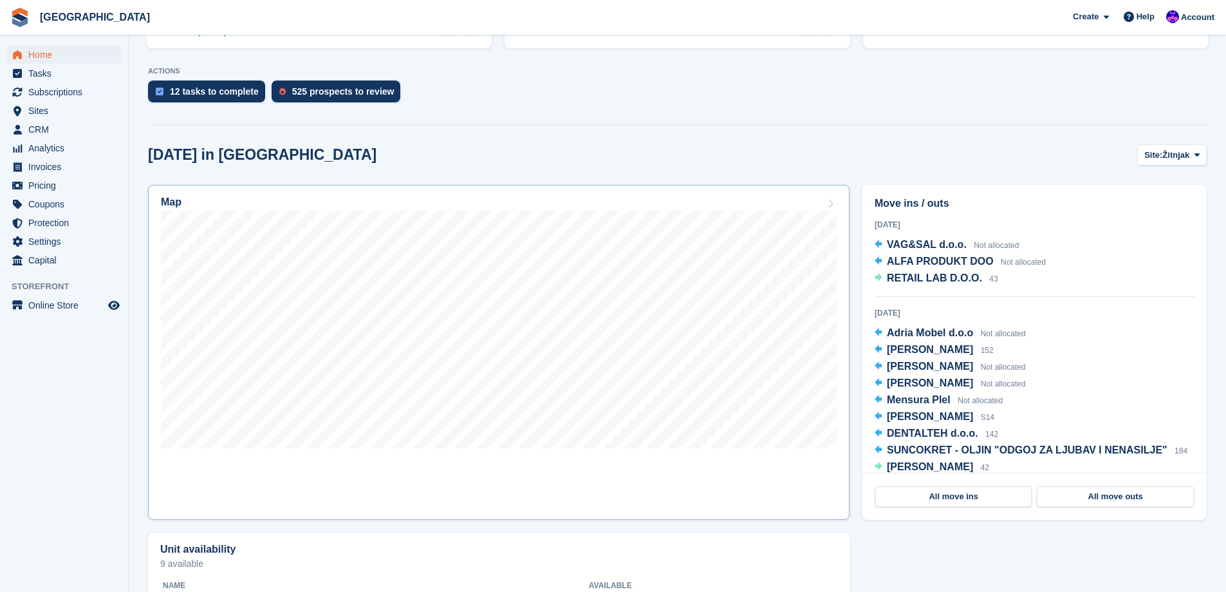
scroll to position [193, 0]
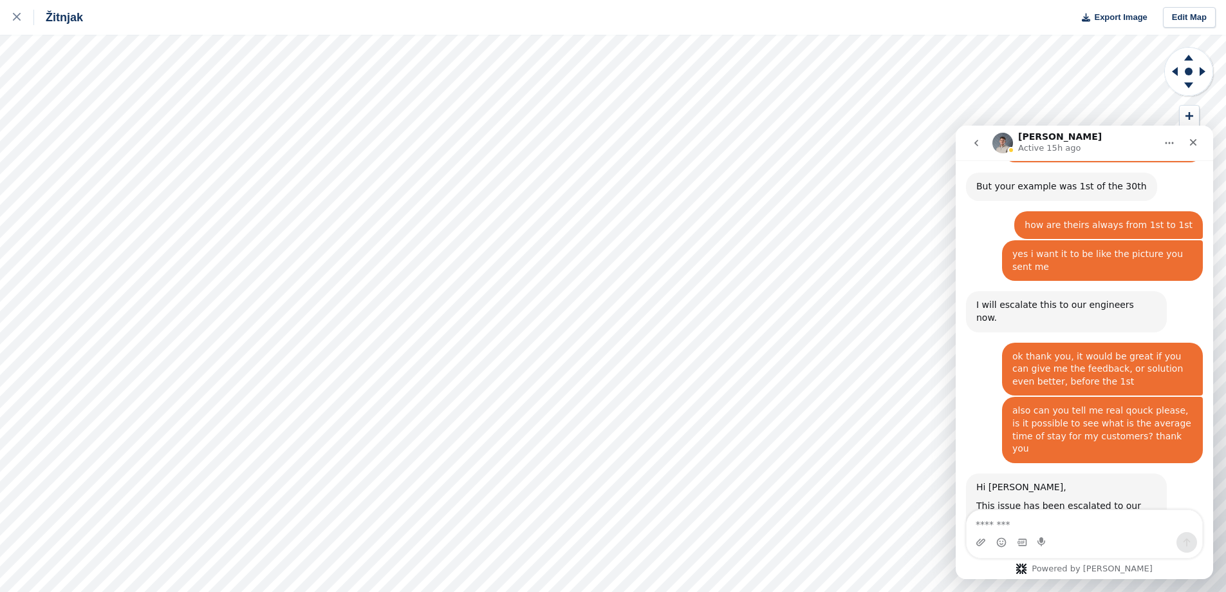
scroll to position [1347, 0]
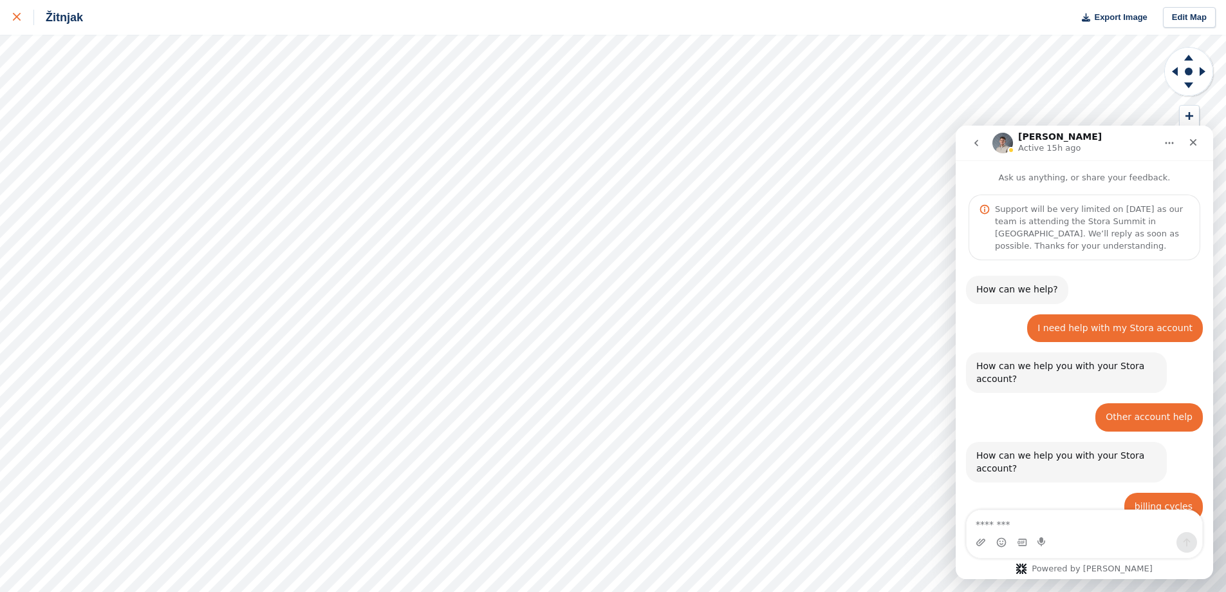
scroll to position [1347, 0]
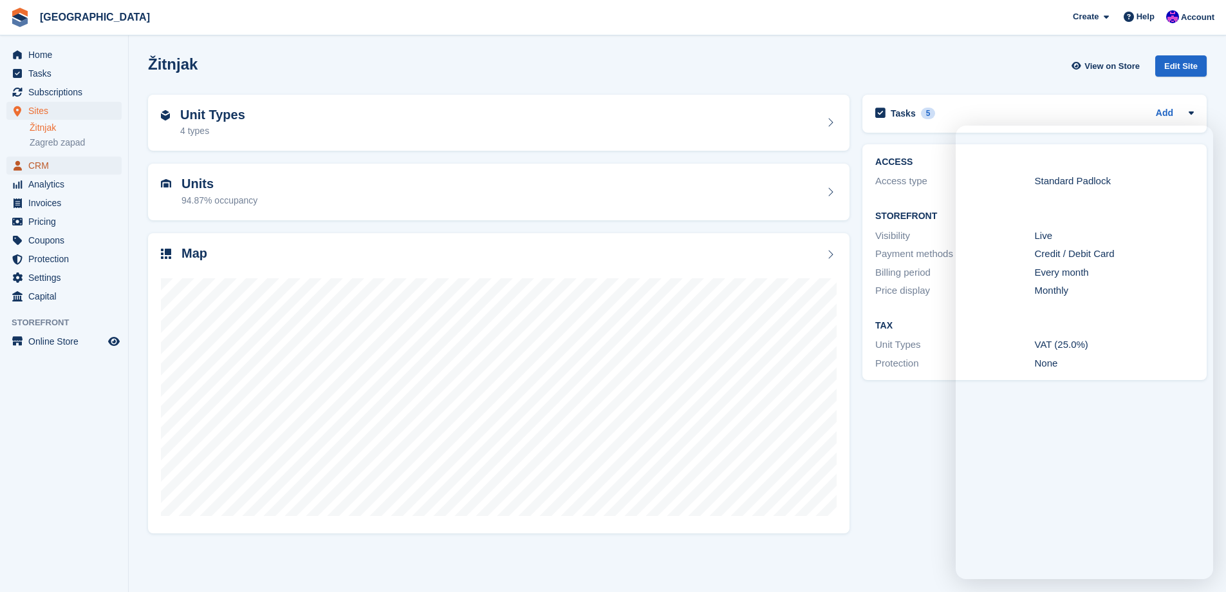
click at [55, 160] on span "CRM" at bounding box center [66, 165] width 77 height 18
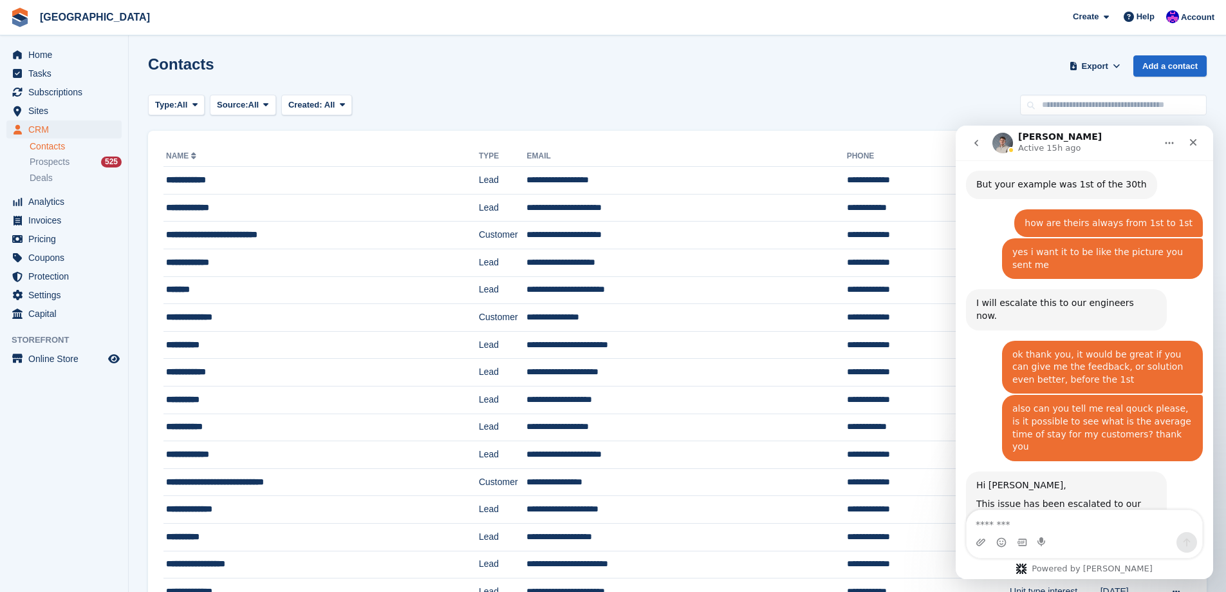
scroll to position [1347, 0]
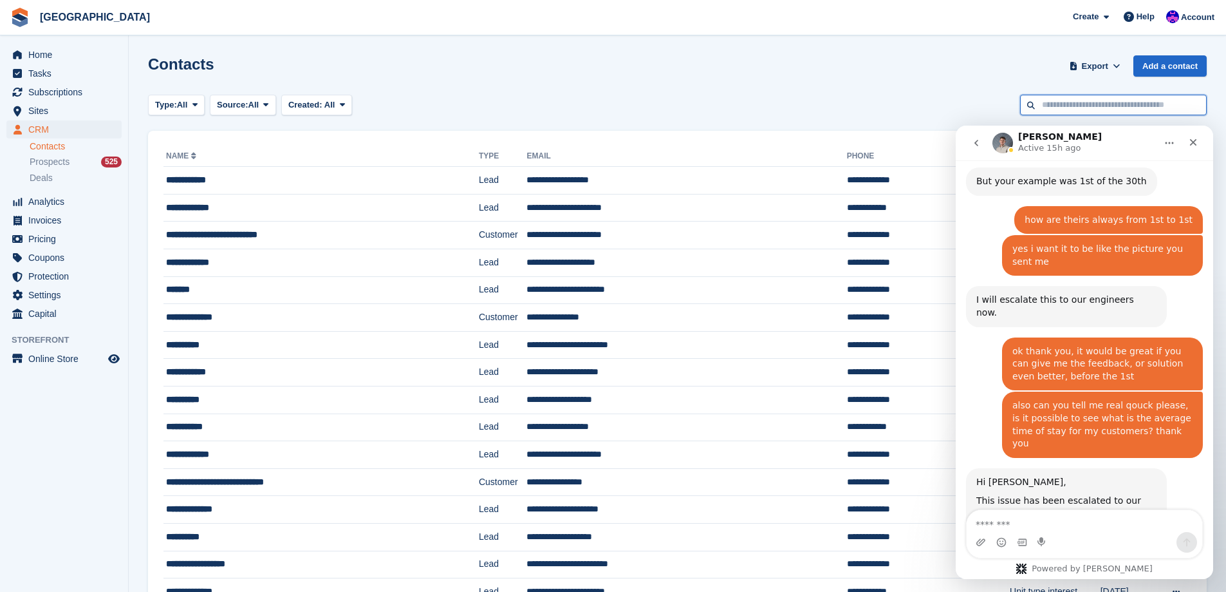
click at [1107, 104] on input "text" at bounding box center [1113, 105] width 187 height 21
click at [1193, 138] on icon "Close" at bounding box center [1193, 142] width 10 height 10
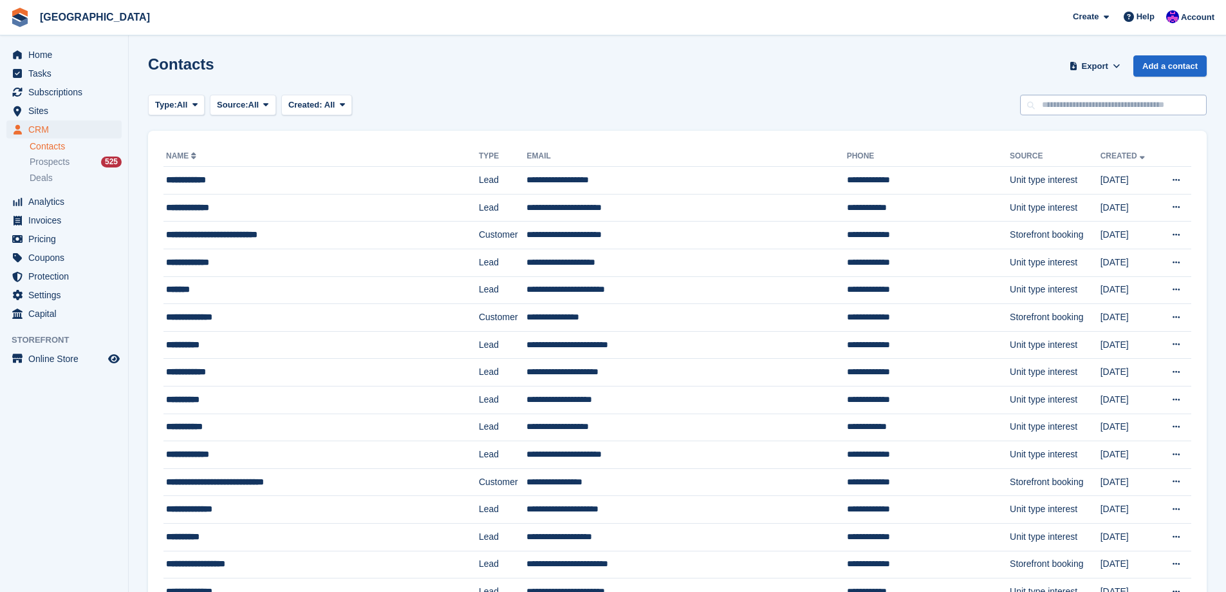
scroll to position [0, 0]
click at [1112, 102] on input "text" at bounding box center [1113, 105] width 187 height 21
type input "******"
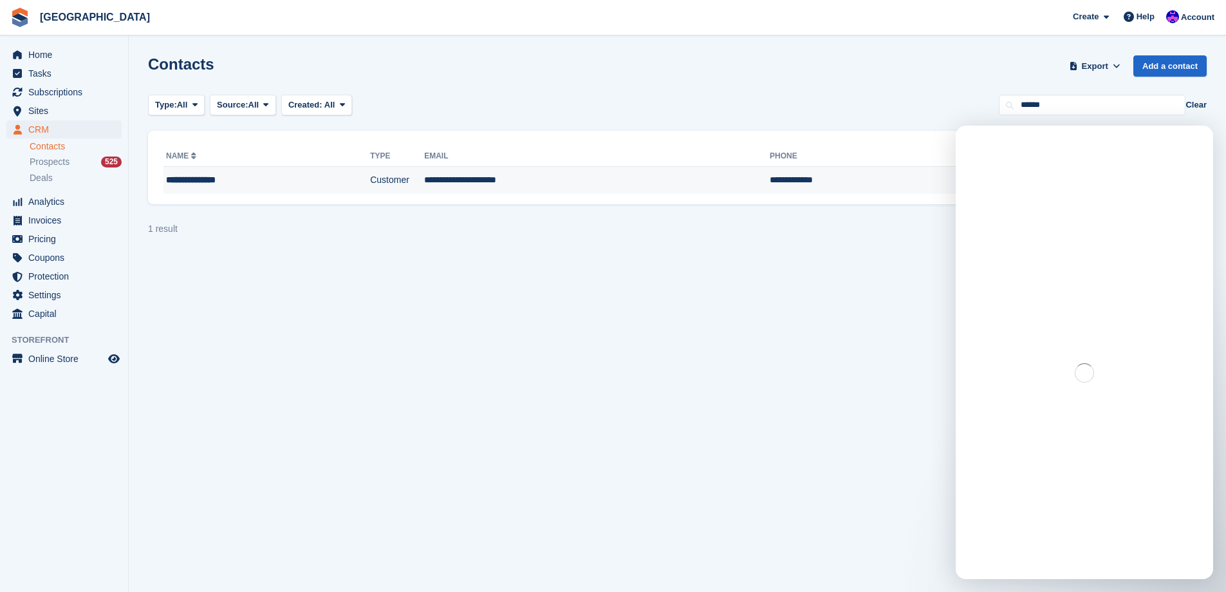
click at [608, 179] on td "**********" at bounding box center [597, 180] width 346 height 27
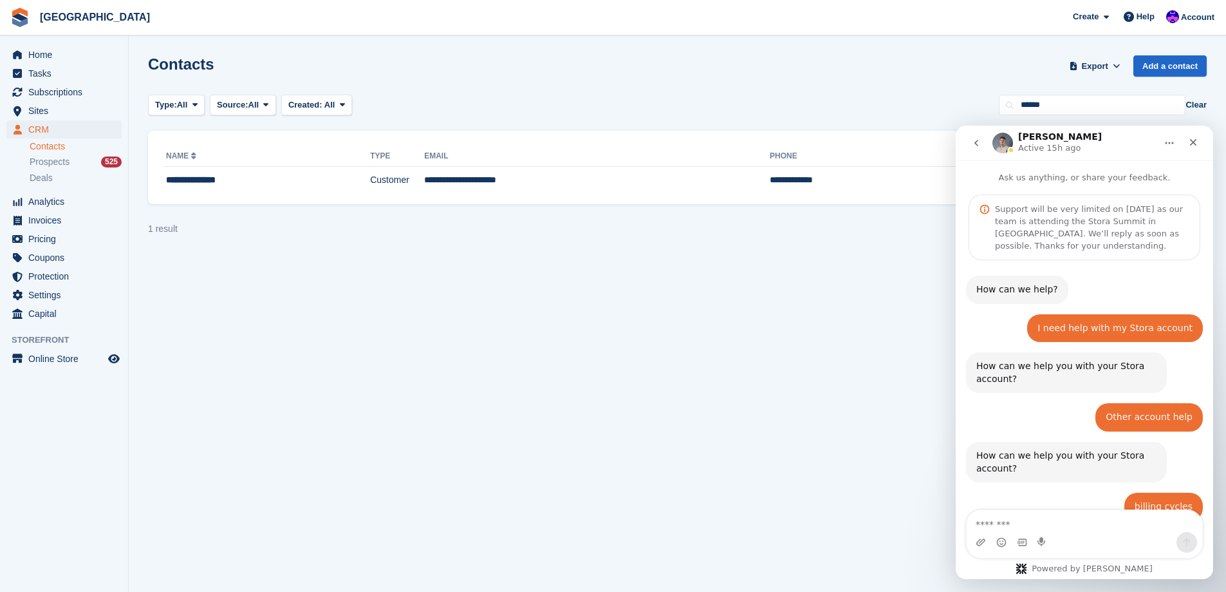
scroll to position [858, 0]
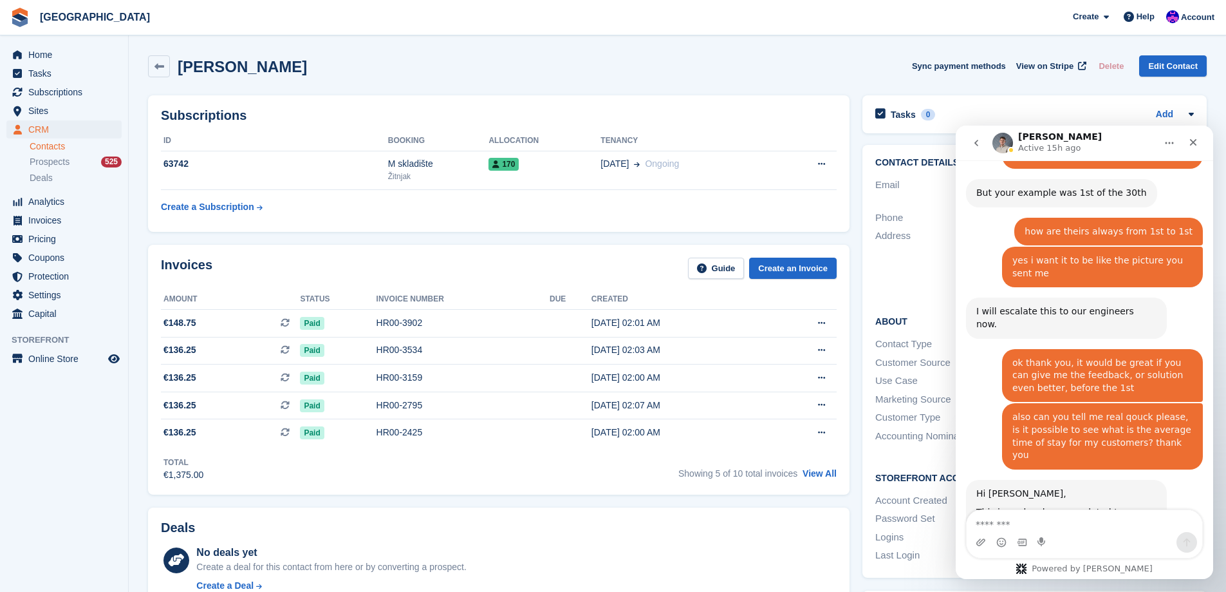
scroll to position [1347, 0]
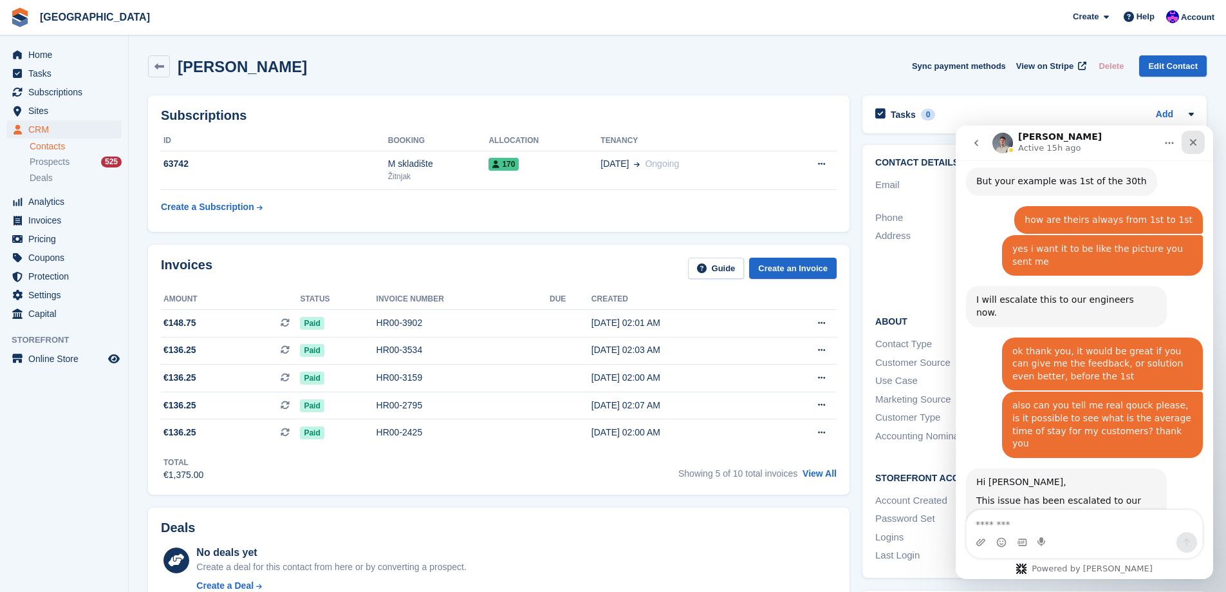
click at [1192, 143] on icon "Close" at bounding box center [1193, 142] width 7 height 7
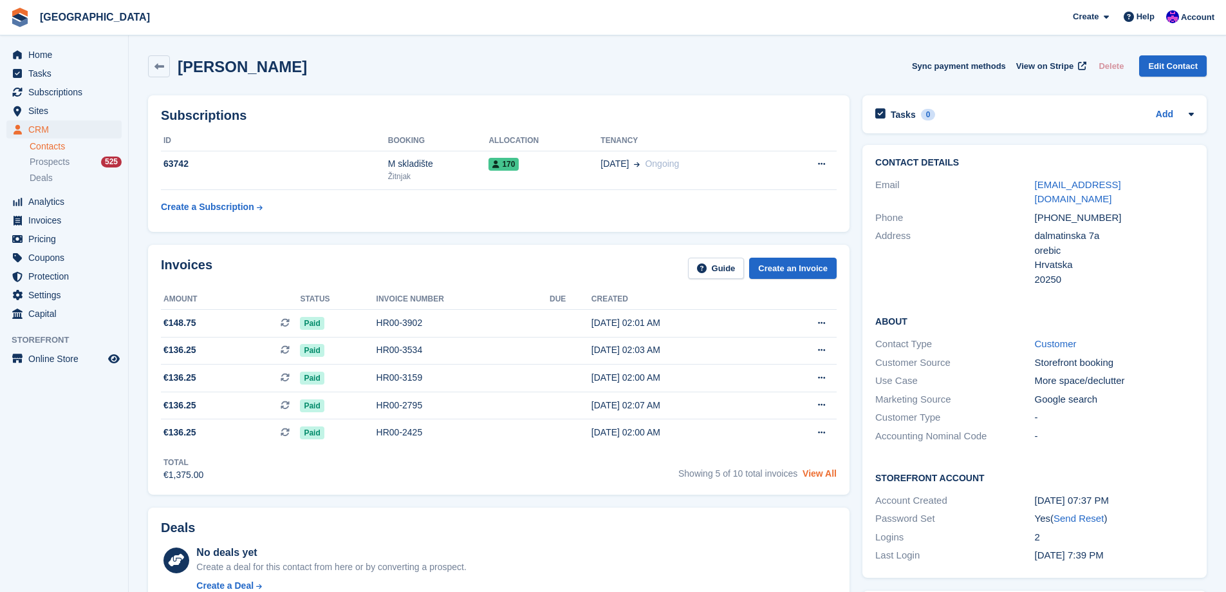
click at [825, 474] on link "View All" at bounding box center [820, 473] width 34 height 10
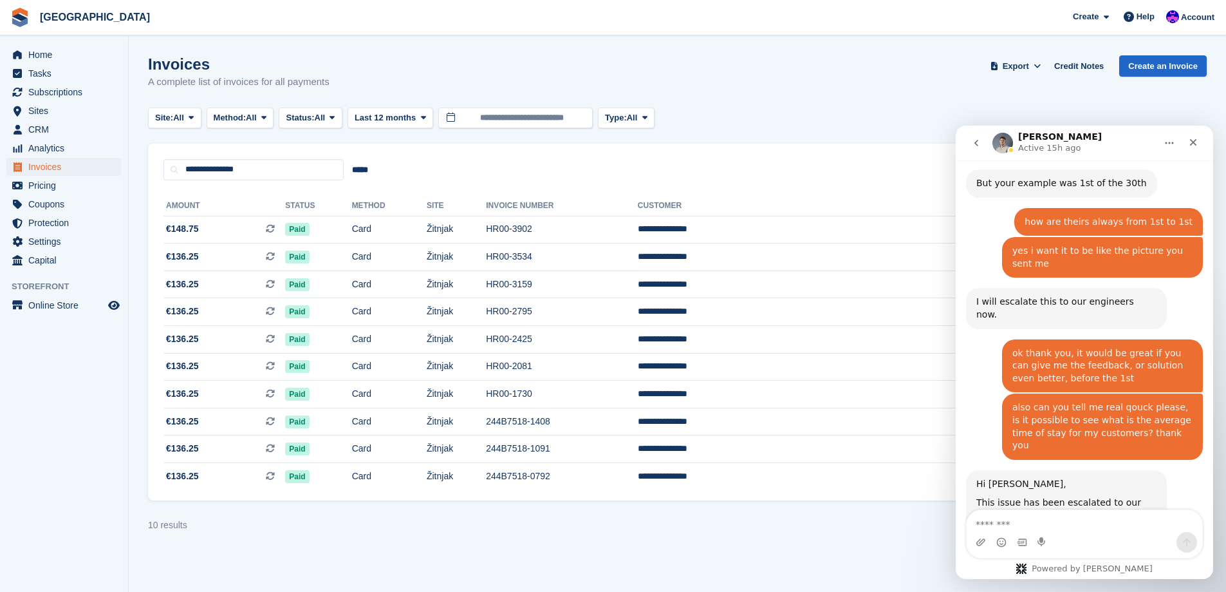
scroll to position [1347, 0]
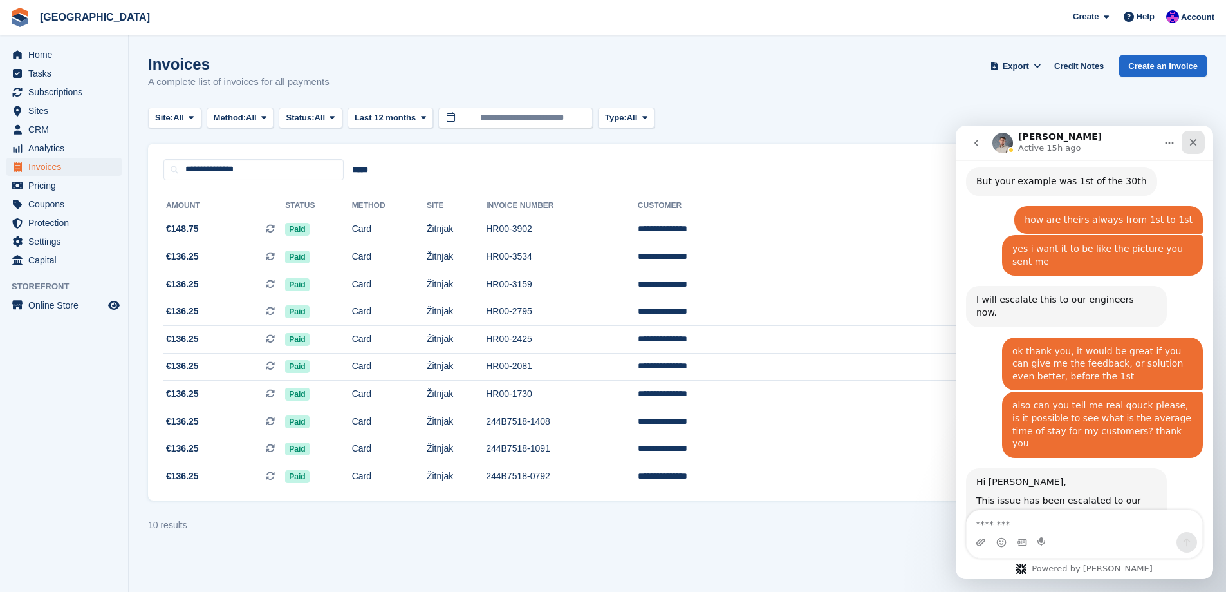
click at [1190, 137] on icon "Close" at bounding box center [1193, 142] width 10 height 10
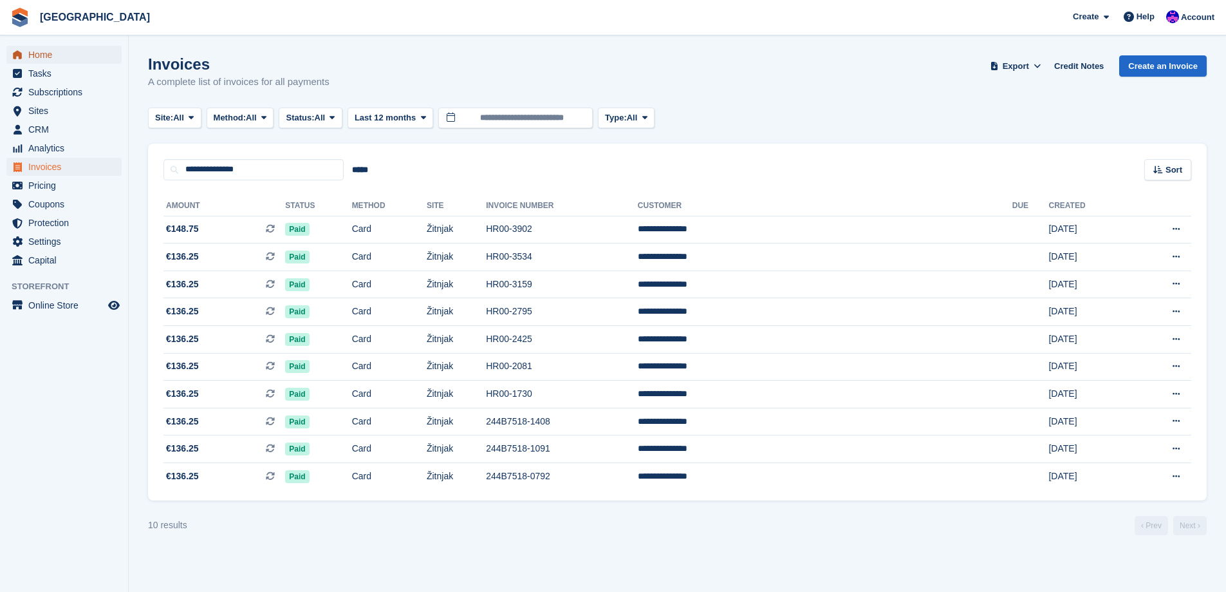
click at [69, 57] on span "Home" at bounding box center [66, 55] width 77 height 18
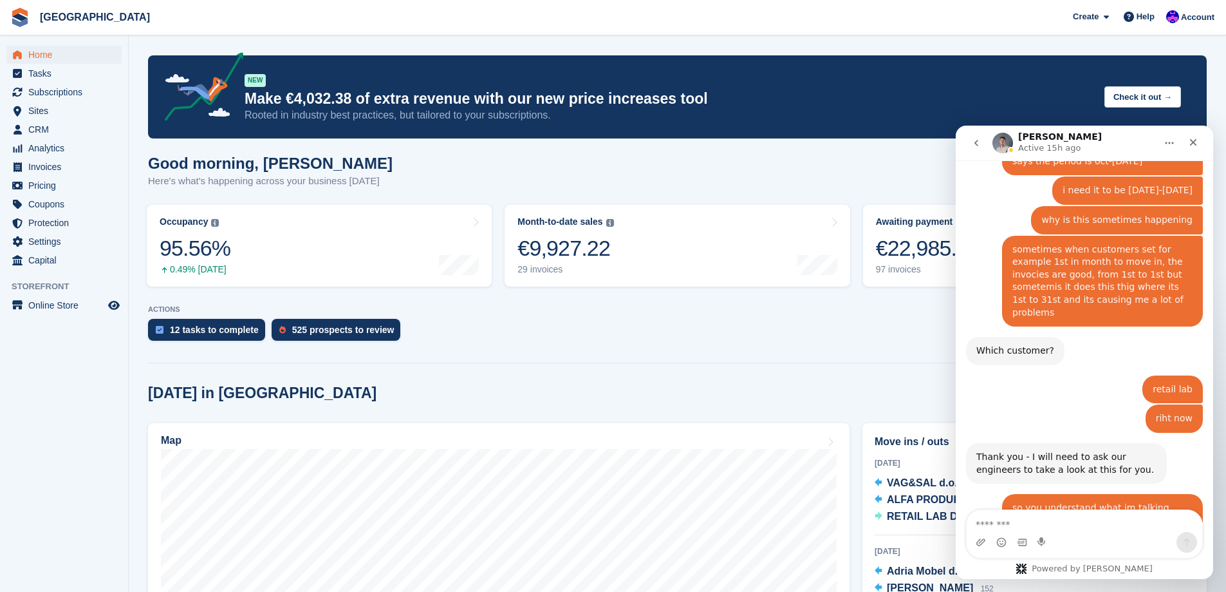
scroll to position [1114, 0]
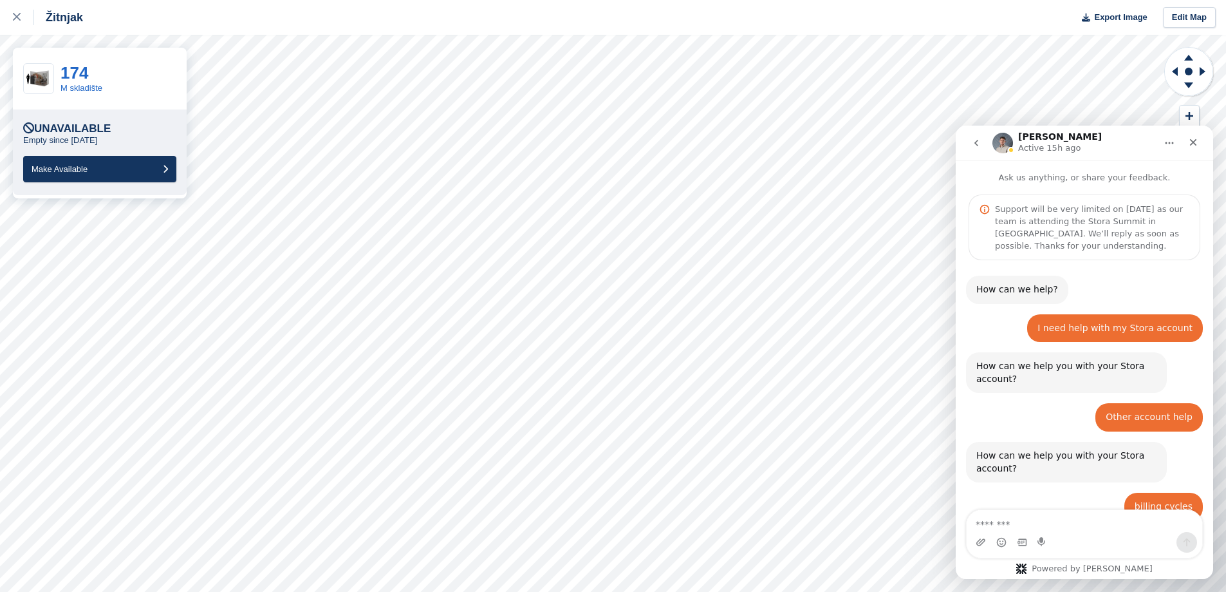
scroll to position [1347, 0]
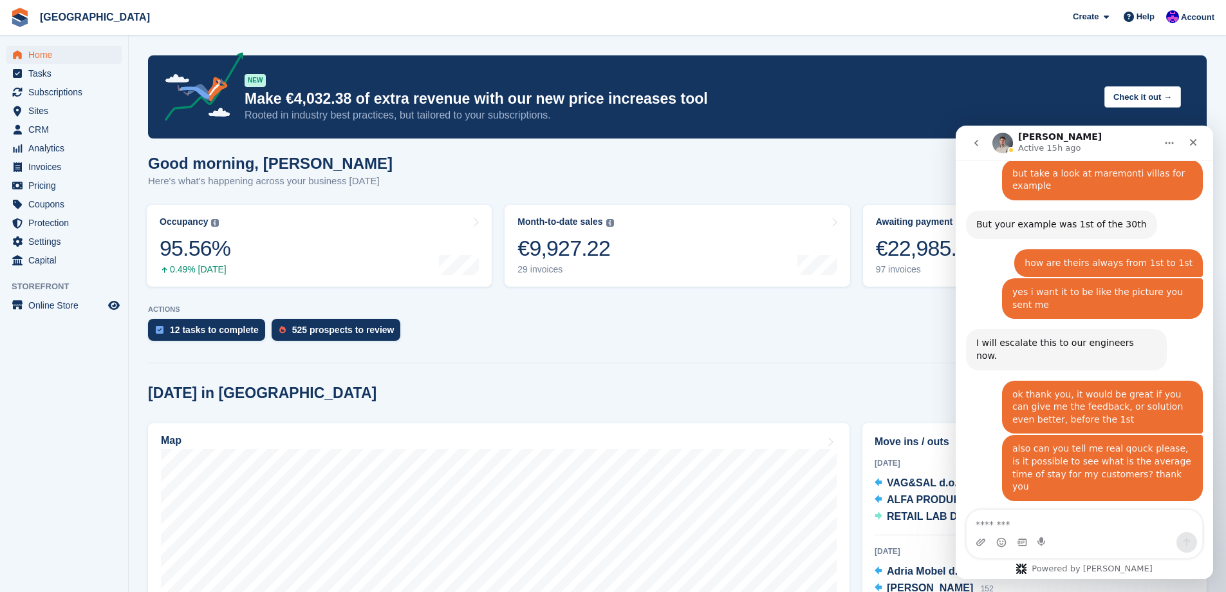
scroll to position [1347, 0]
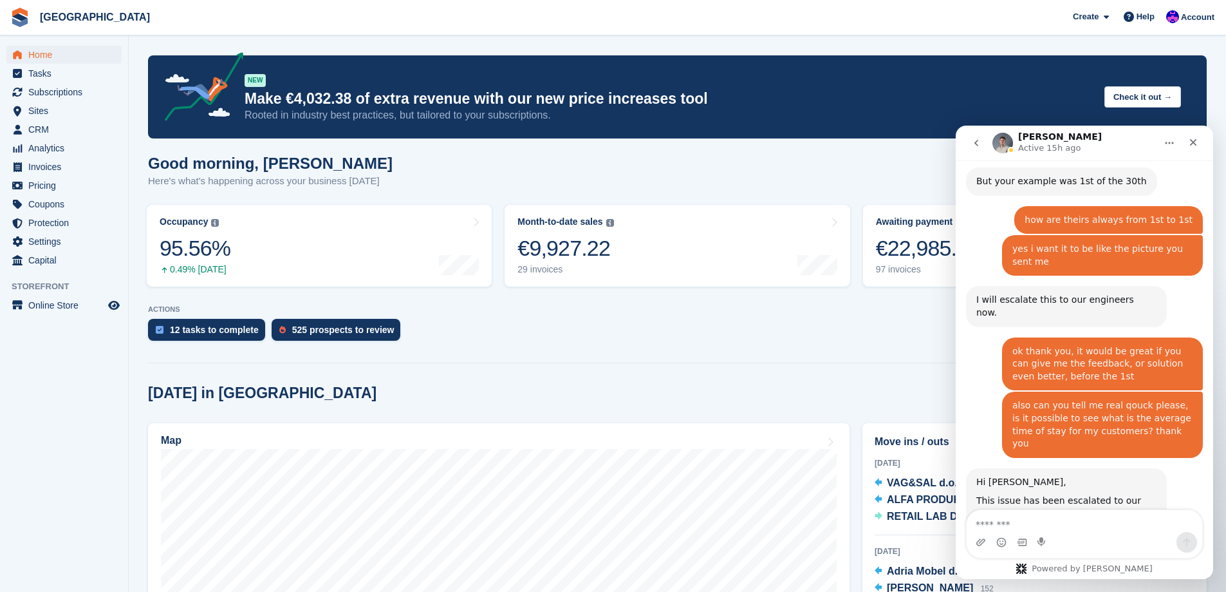
click at [1169, 145] on icon "Home" at bounding box center [1170, 143] width 10 height 10
click at [976, 147] on icon "go back" at bounding box center [976, 143] width 10 height 10
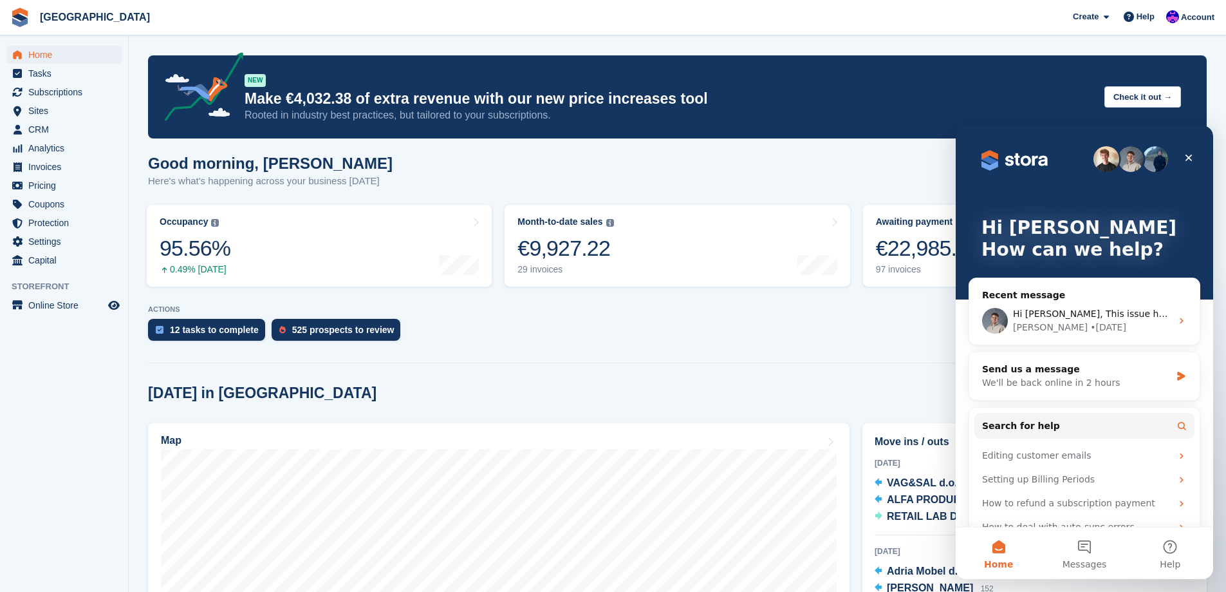
scroll to position [0, 0]
click at [1192, 158] on icon "Close" at bounding box center [1189, 158] width 10 height 10
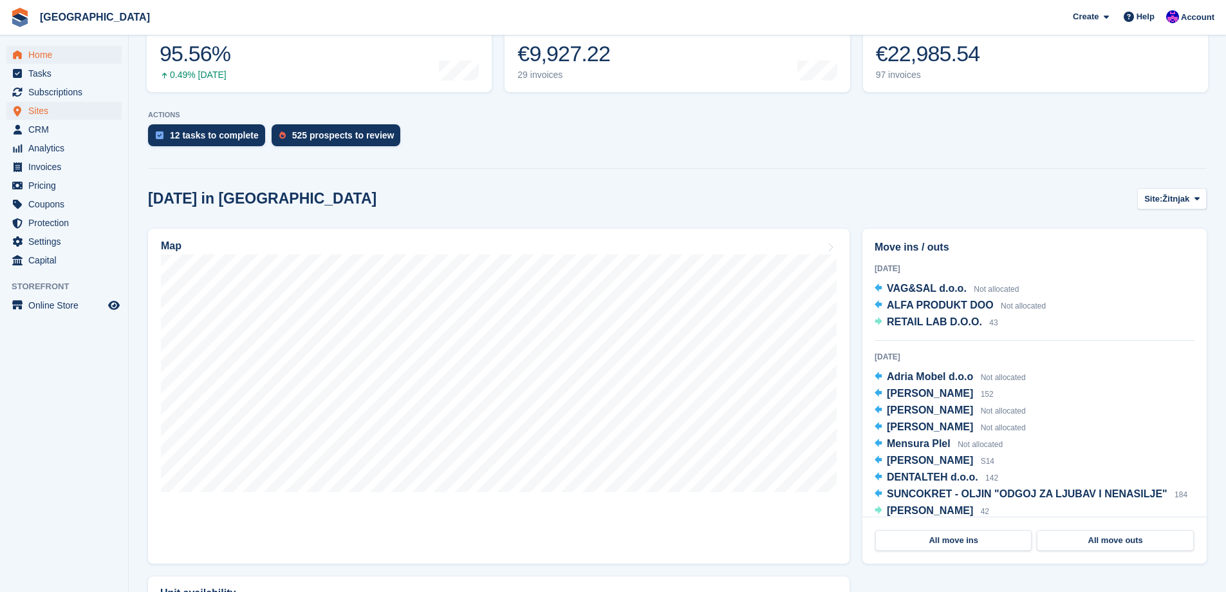
scroll to position [64, 0]
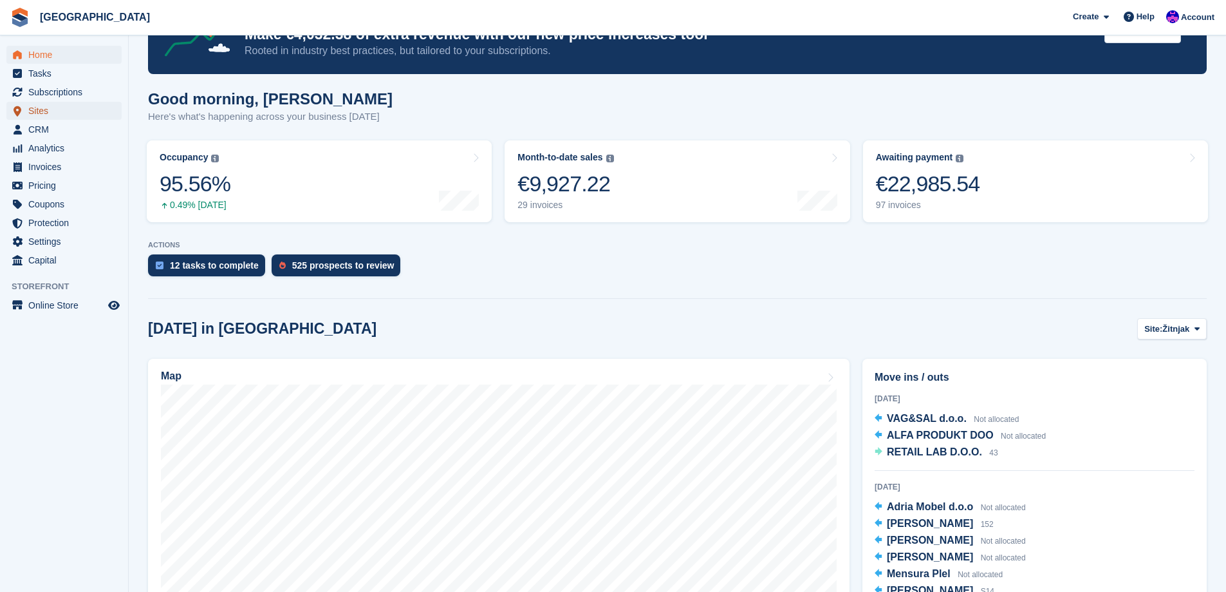
click at [53, 109] on span "Sites" at bounding box center [66, 111] width 77 height 18
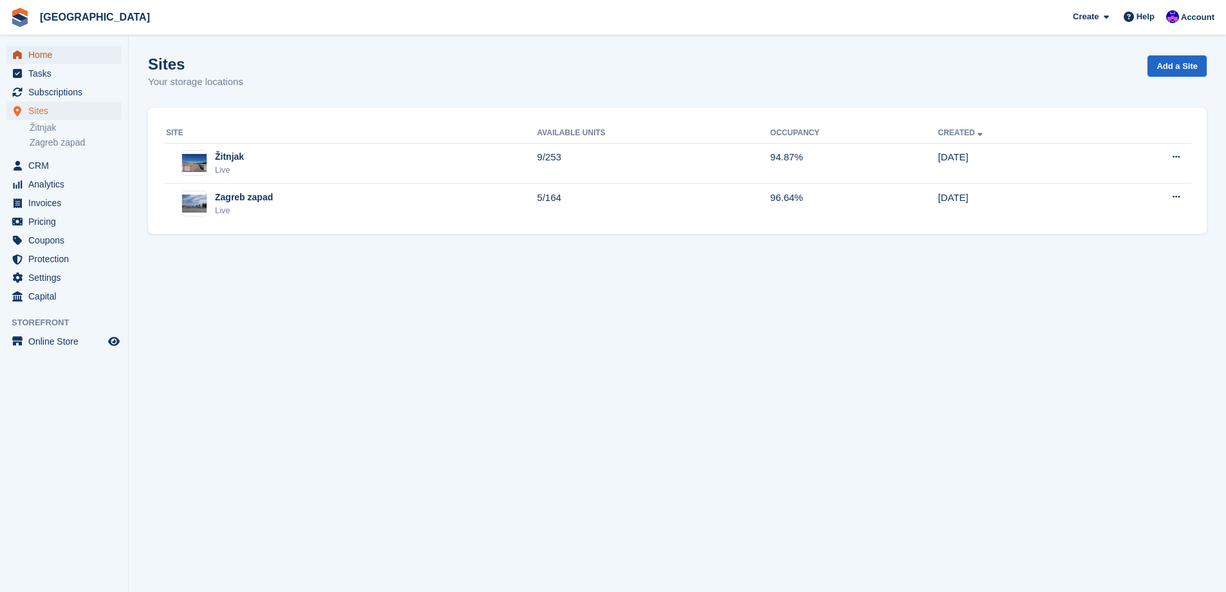
click at [40, 55] on span "Home" at bounding box center [66, 55] width 77 height 18
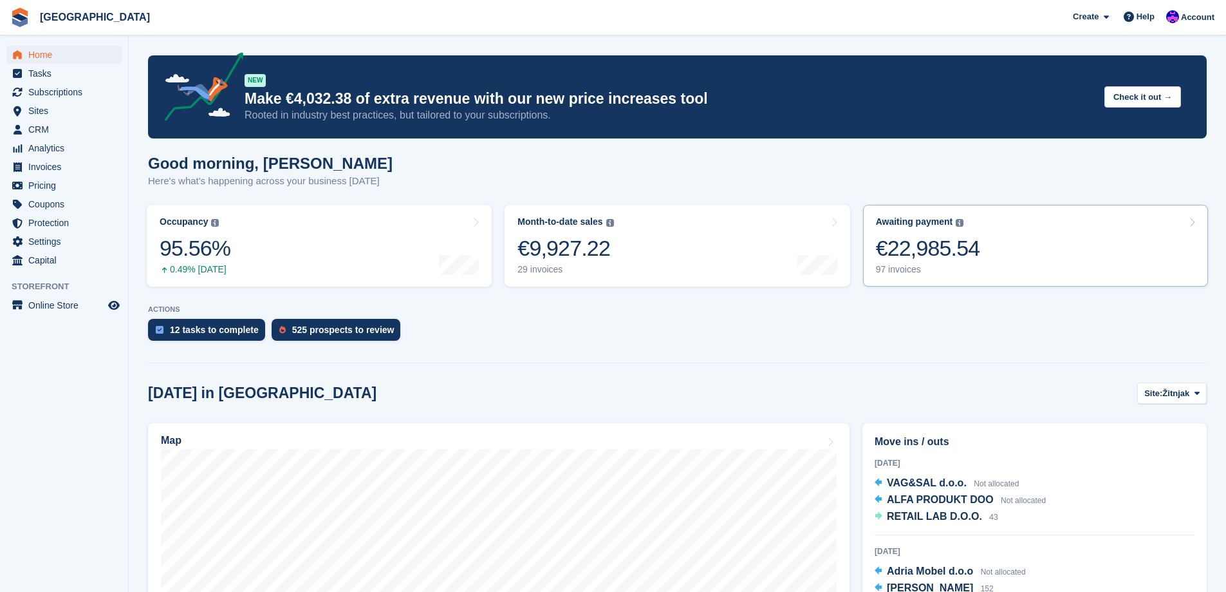
click at [997, 267] on link "Awaiting payment The total outstanding balance on all open invoices. €22,985.54…" at bounding box center [1035, 246] width 345 height 82
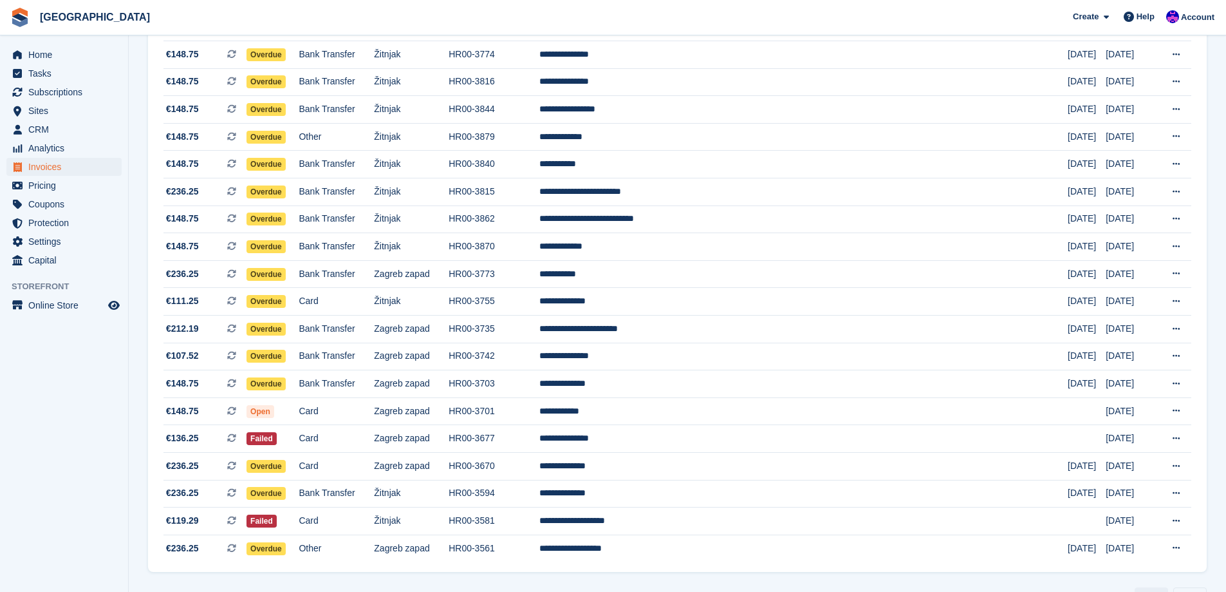
scroll to position [1059, 0]
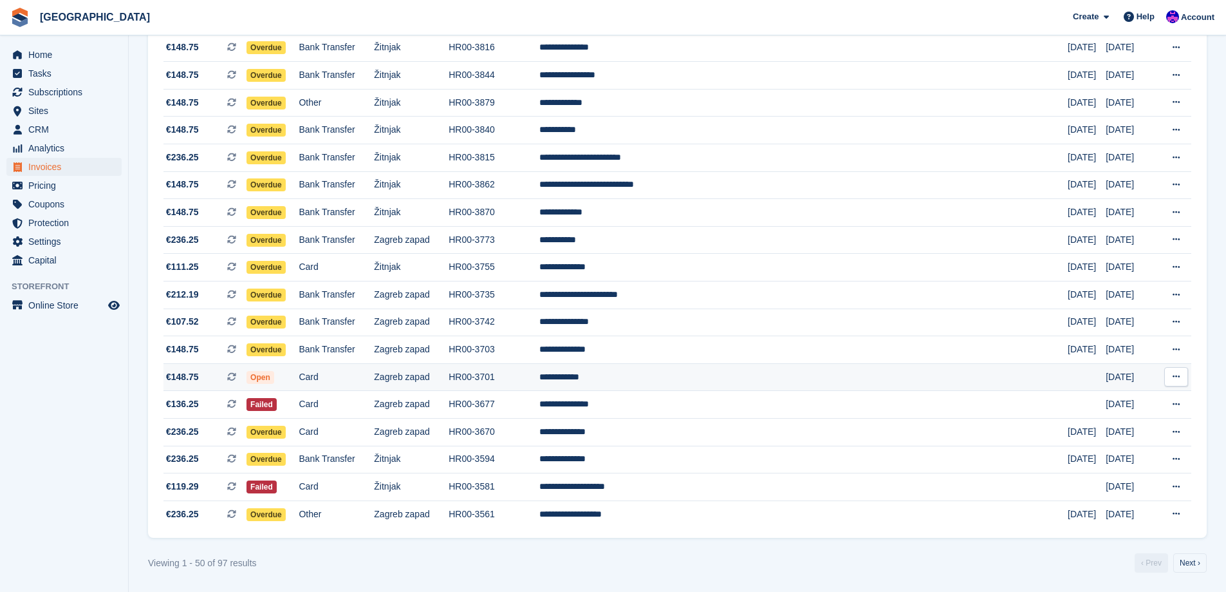
click at [724, 384] on td "**********" at bounding box center [803, 377] width 529 height 28
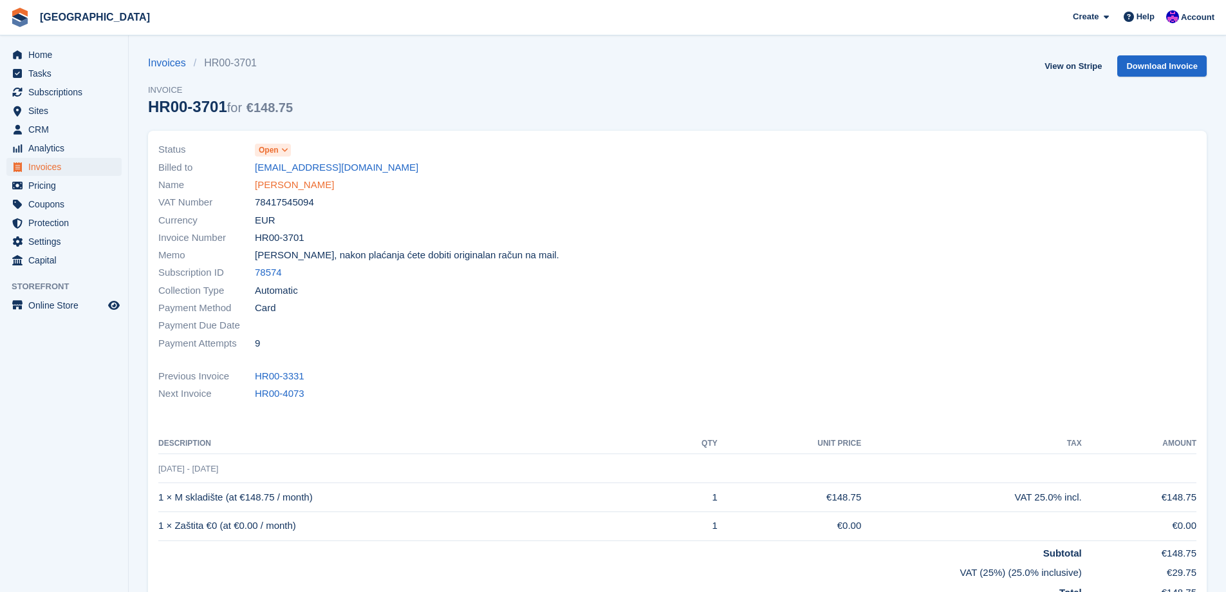
click at [303, 185] on link "[PERSON_NAME]" at bounding box center [294, 185] width 79 height 15
click at [260, 151] on span "Open" at bounding box center [269, 150] width 20 height 12
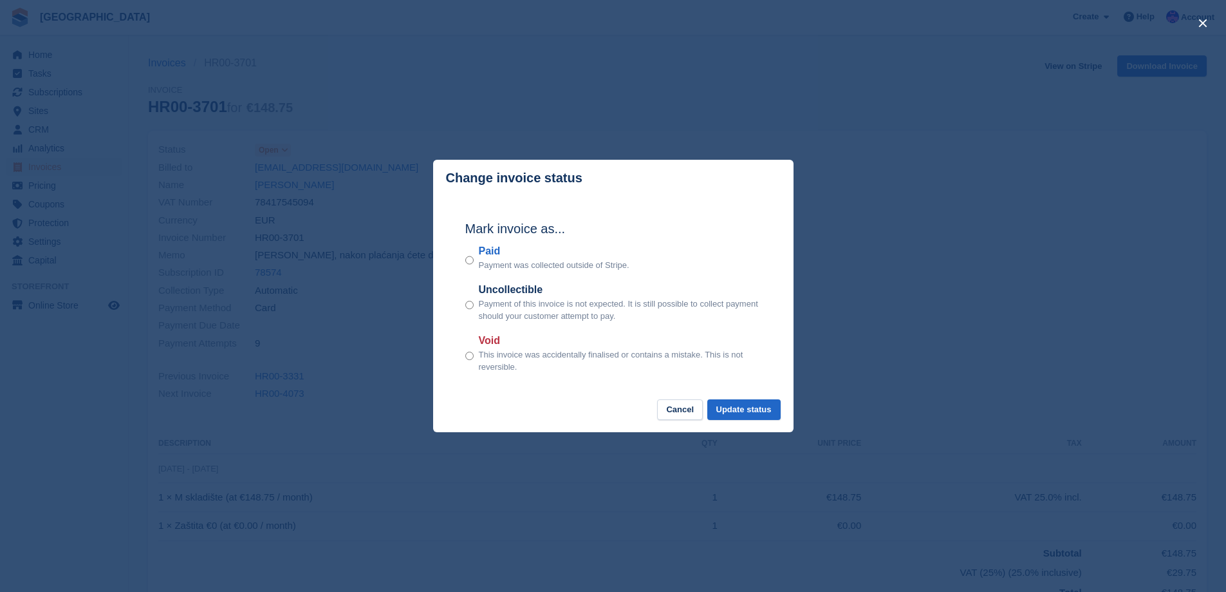
click at [344, 393] on div "close" at bounding box center [613, 296] width 1226 height 592
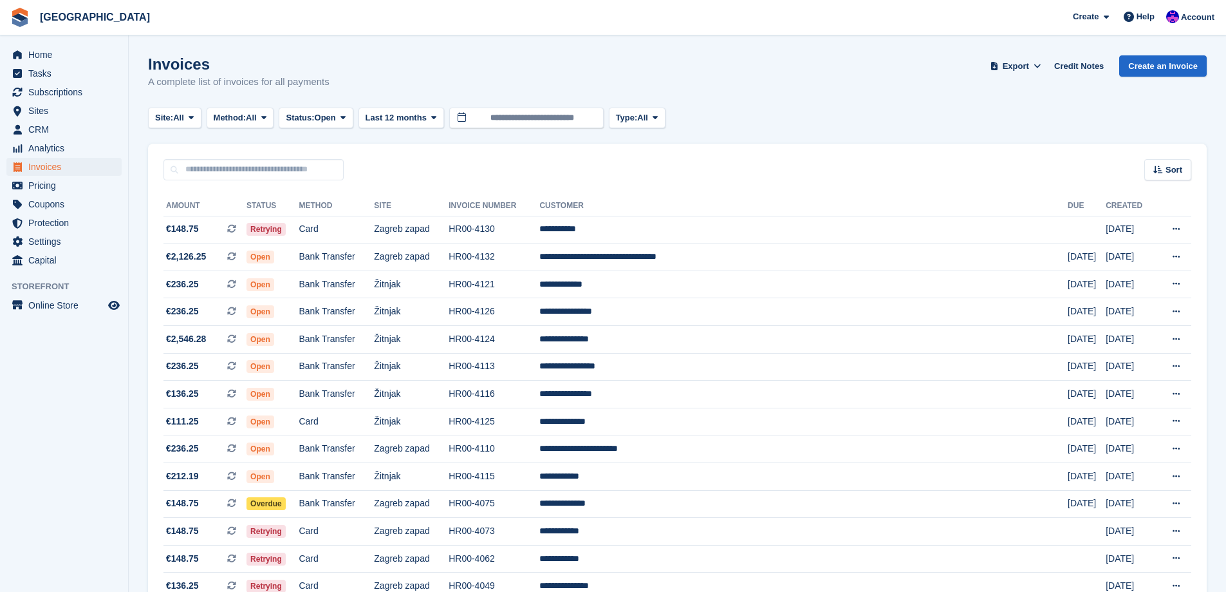
scroll to position [1059, 0]
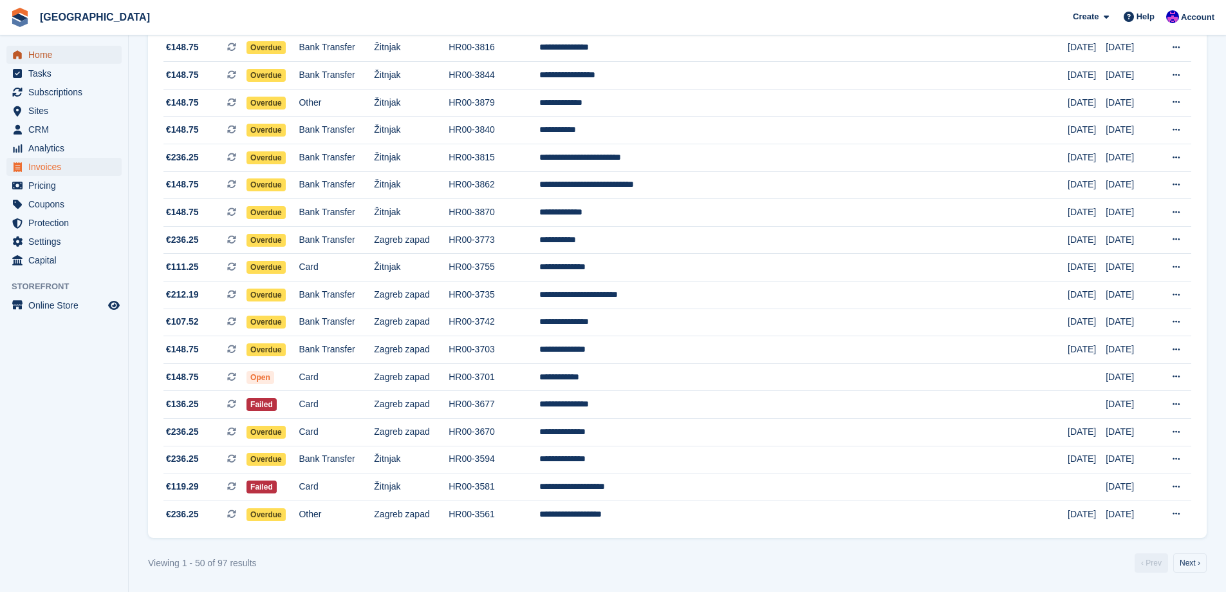
click at [39, 55] on span "Home" at bounding box center [66, 55] width 77 height 18
